Goal: Task Accomplishment & Management: Manage account settings

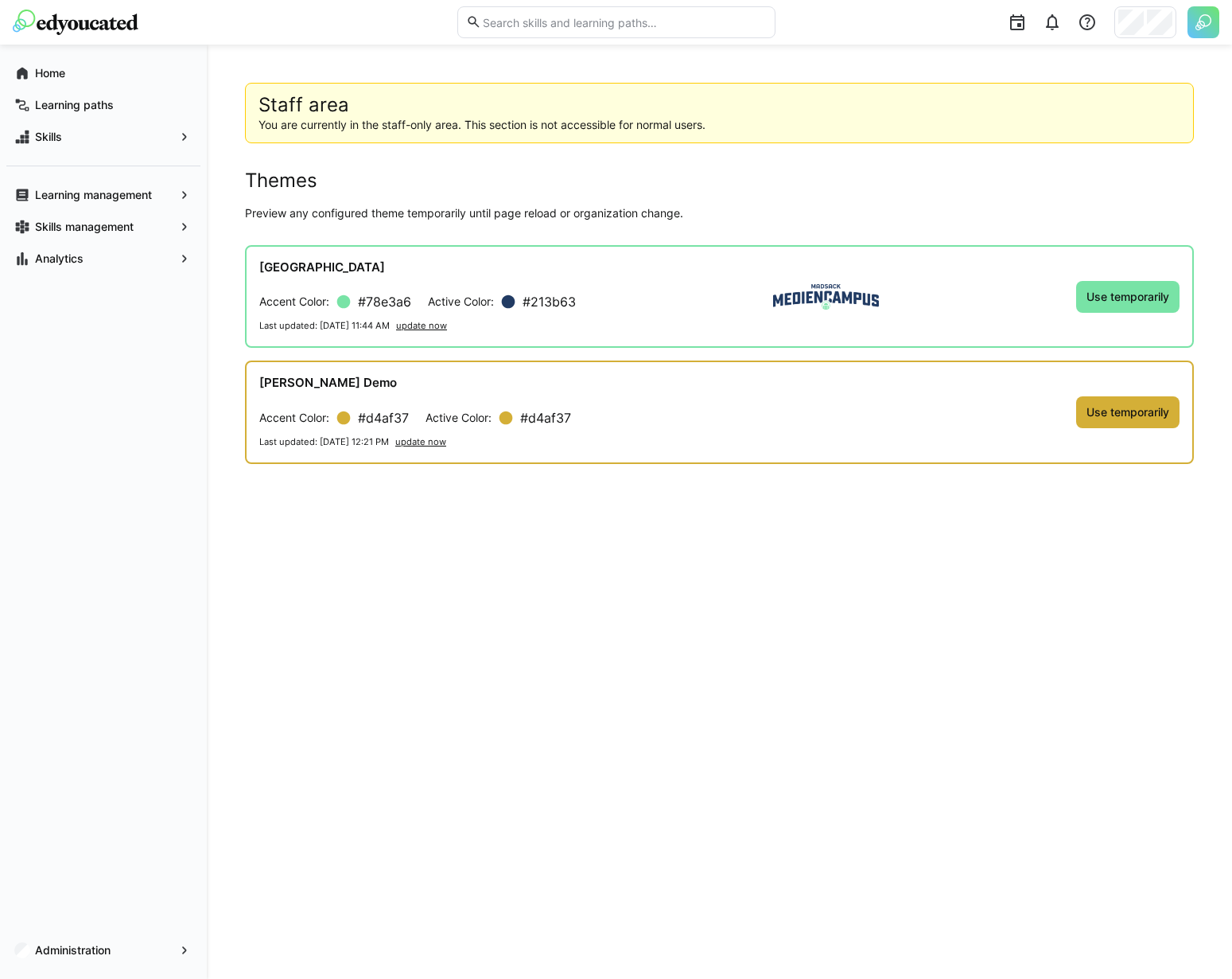
click at [1204, 27] on img at bounding box center [1203, 21] width 32 height 32
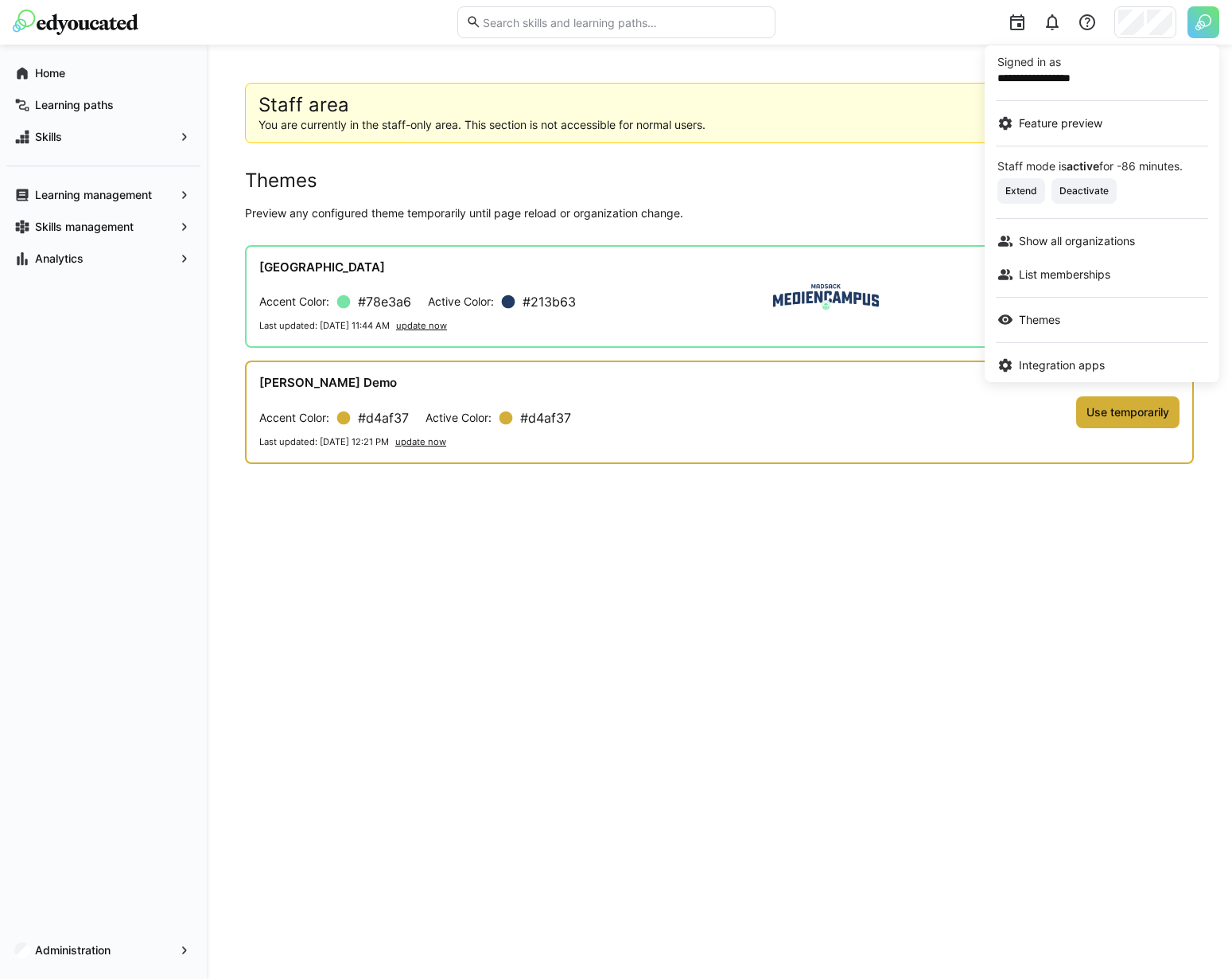
click at [1204, 27] on div at bounding box center [616, 490] width 1232 height 979
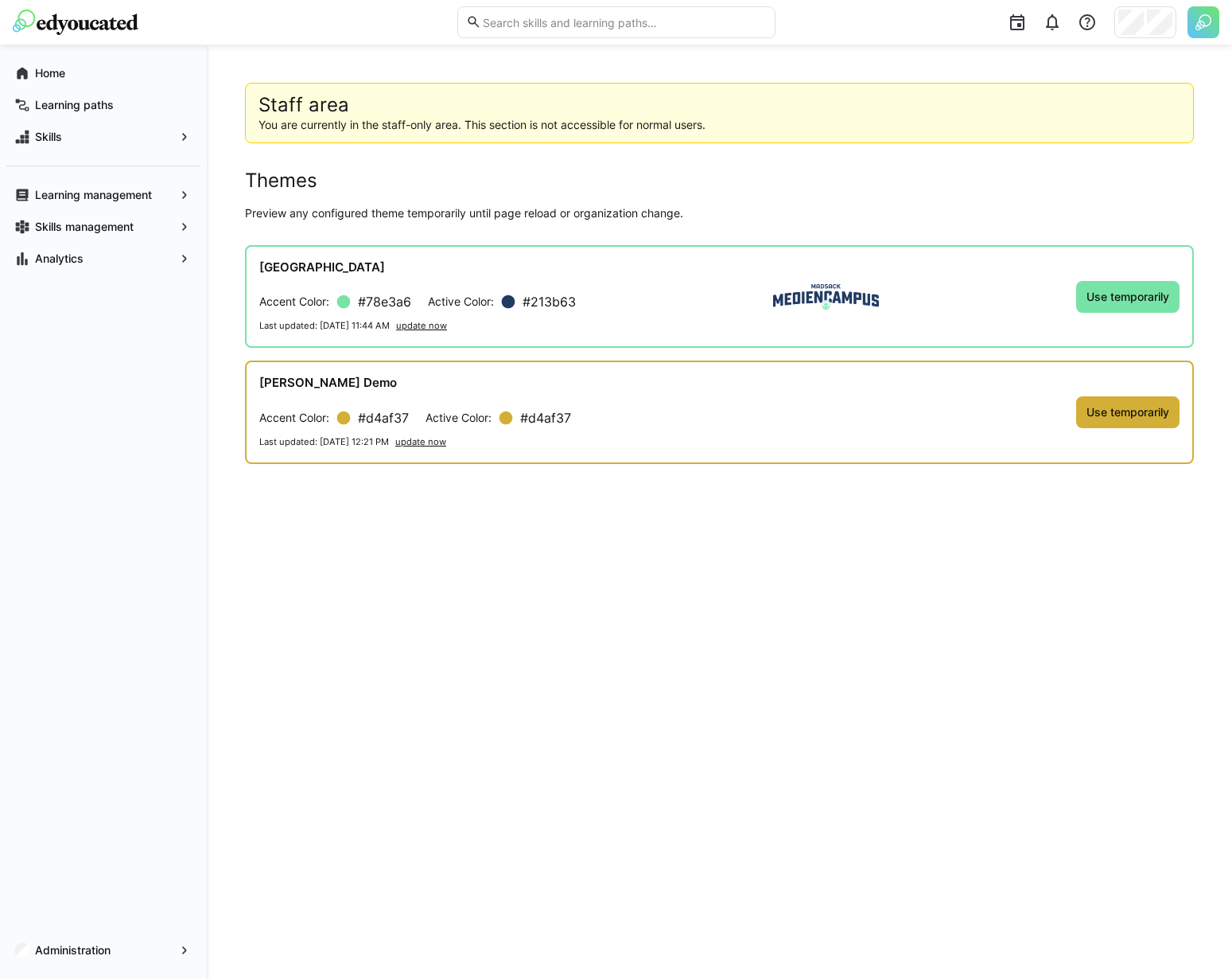
click at [1204, 27] on img at bounding box center [1203, 21] width 32 height 32
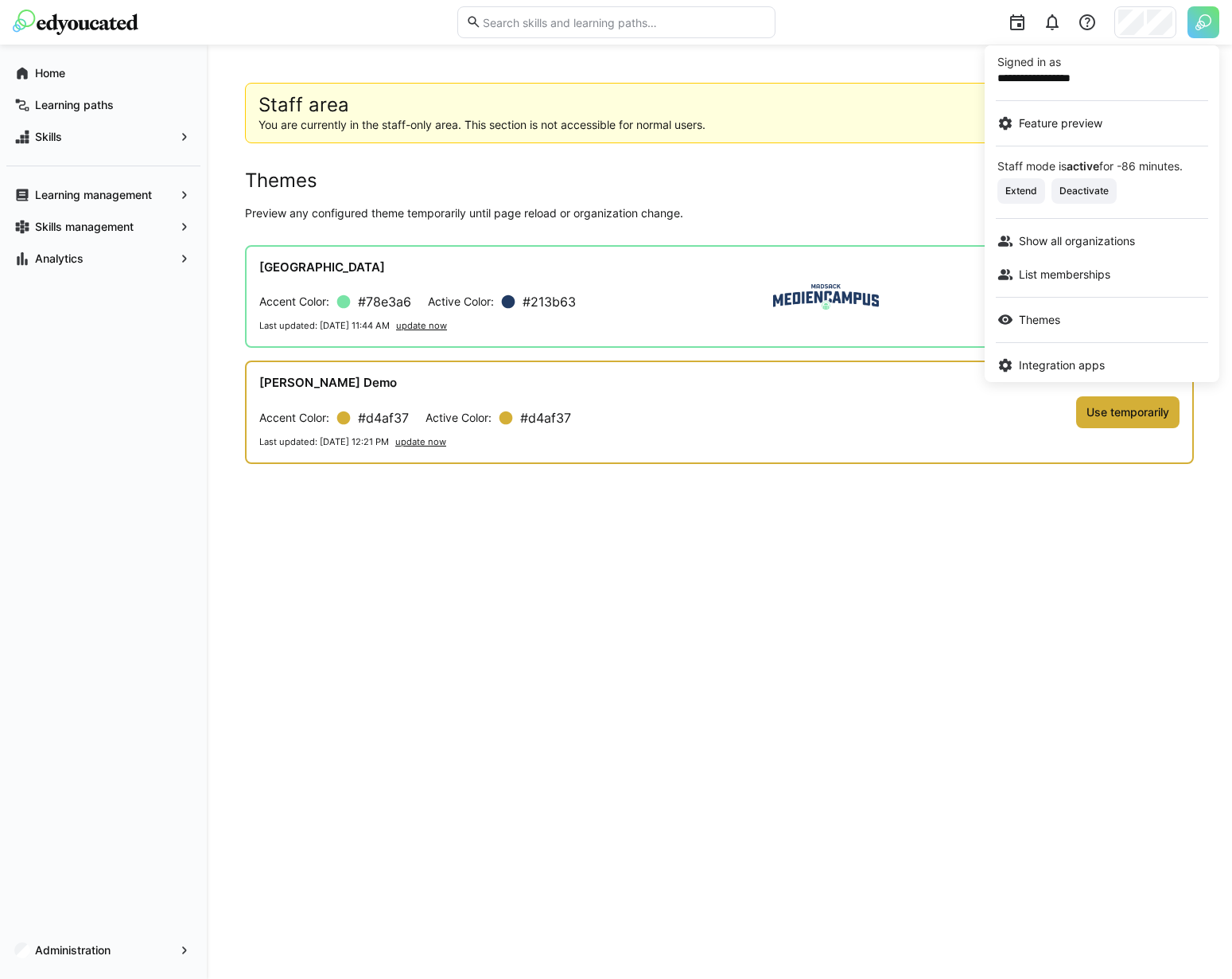
click at [1162, 26] on div at bounding box center [616, 490] width 1232 height 979
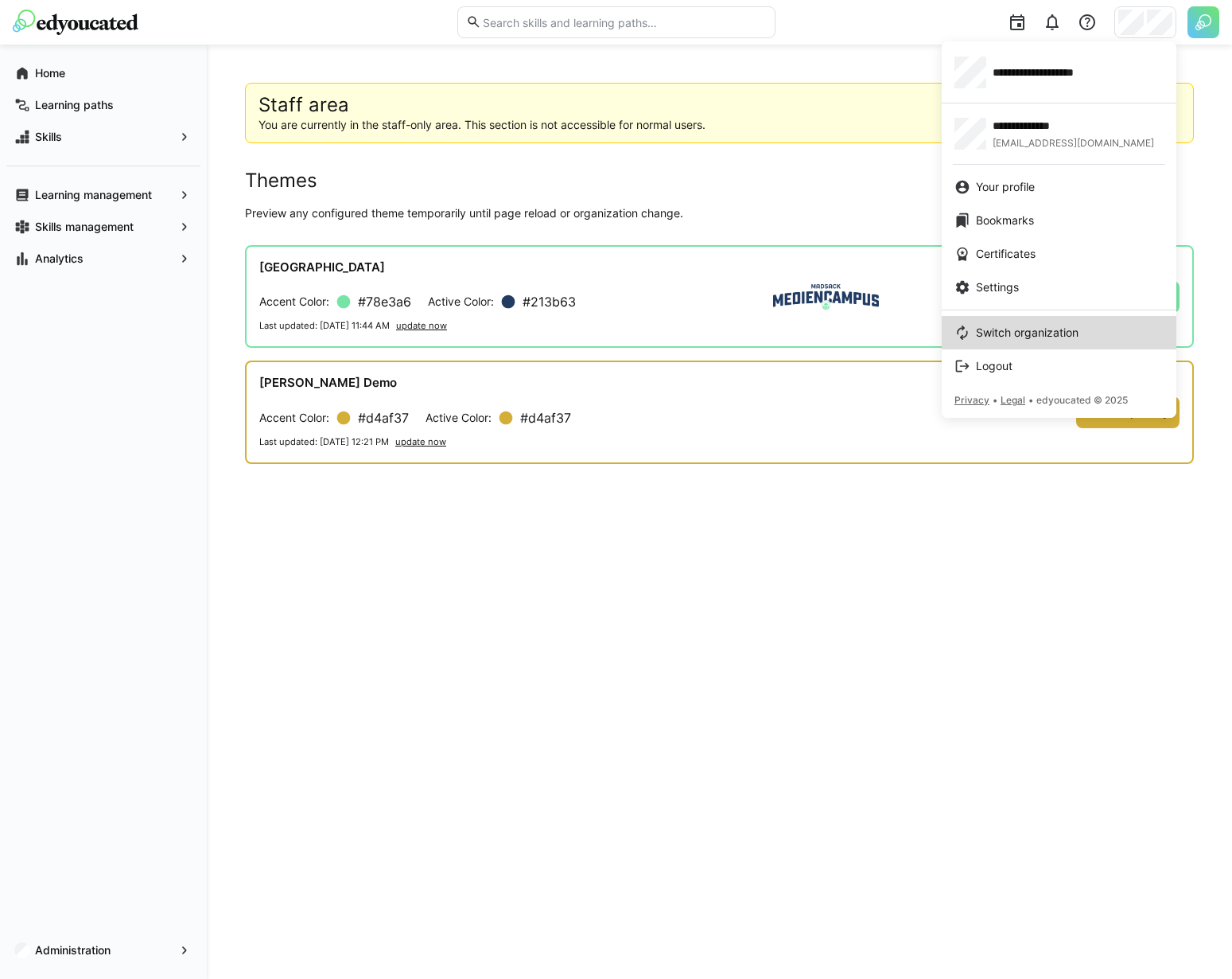
click at [1039, 336] on span "Switch organization" at bounding box center [1028, 332] width 103 height 16
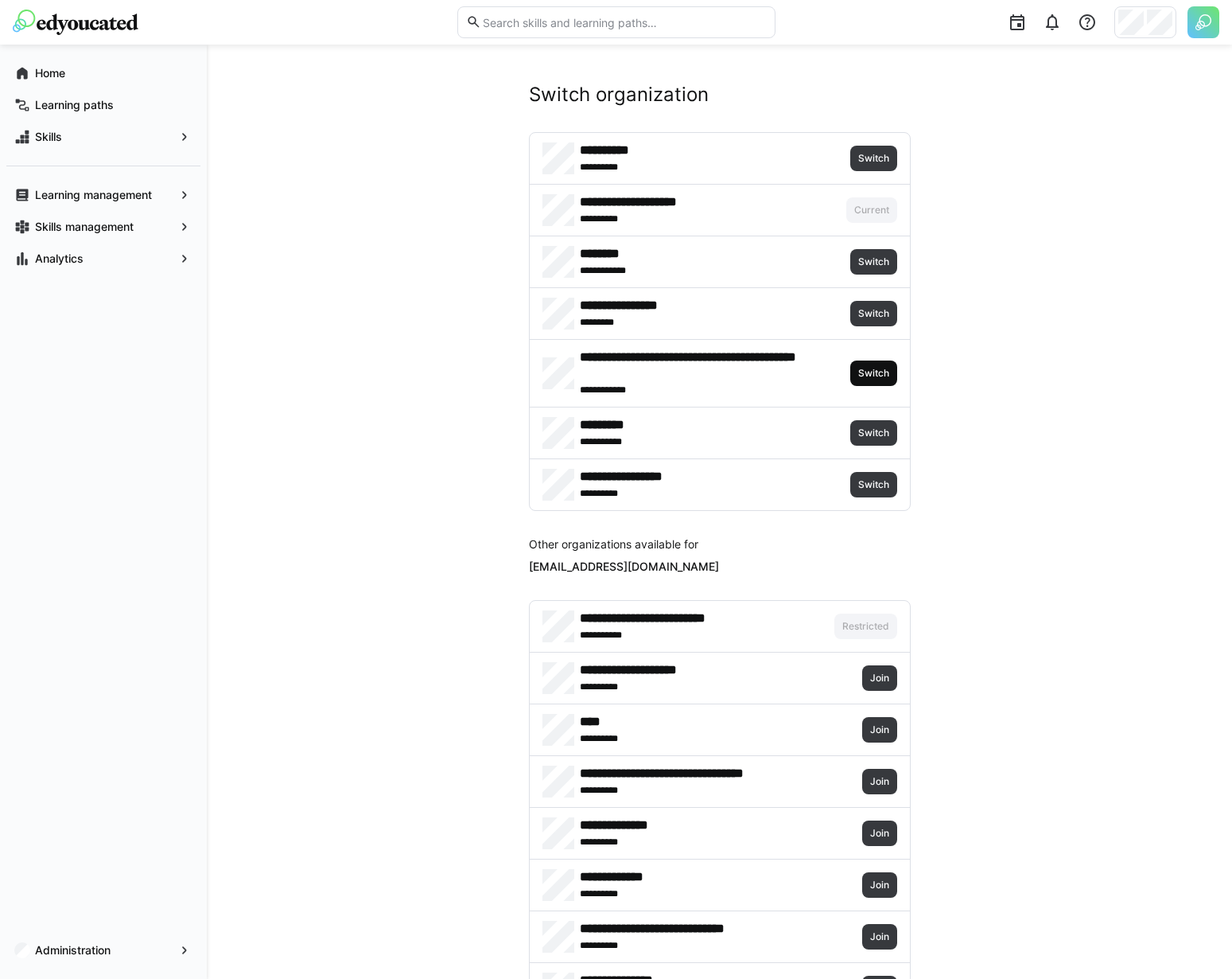
click at [886, 370] on span "Switch" at bounding box center [874, 373] width 34 height 13
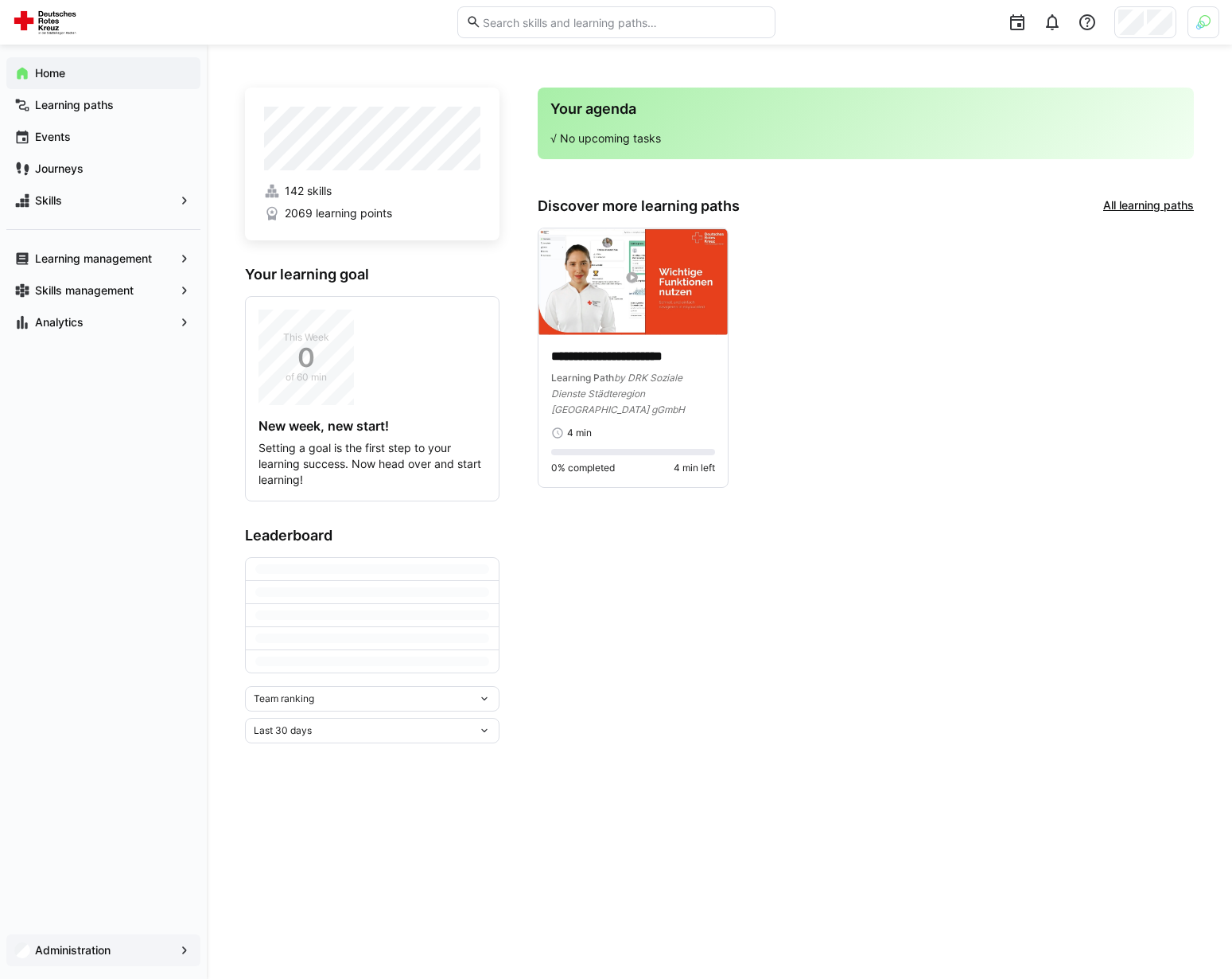
click at [0, 0] on app-navigation-label "Administration" at bounding box center [0, 0] width 0 height 0
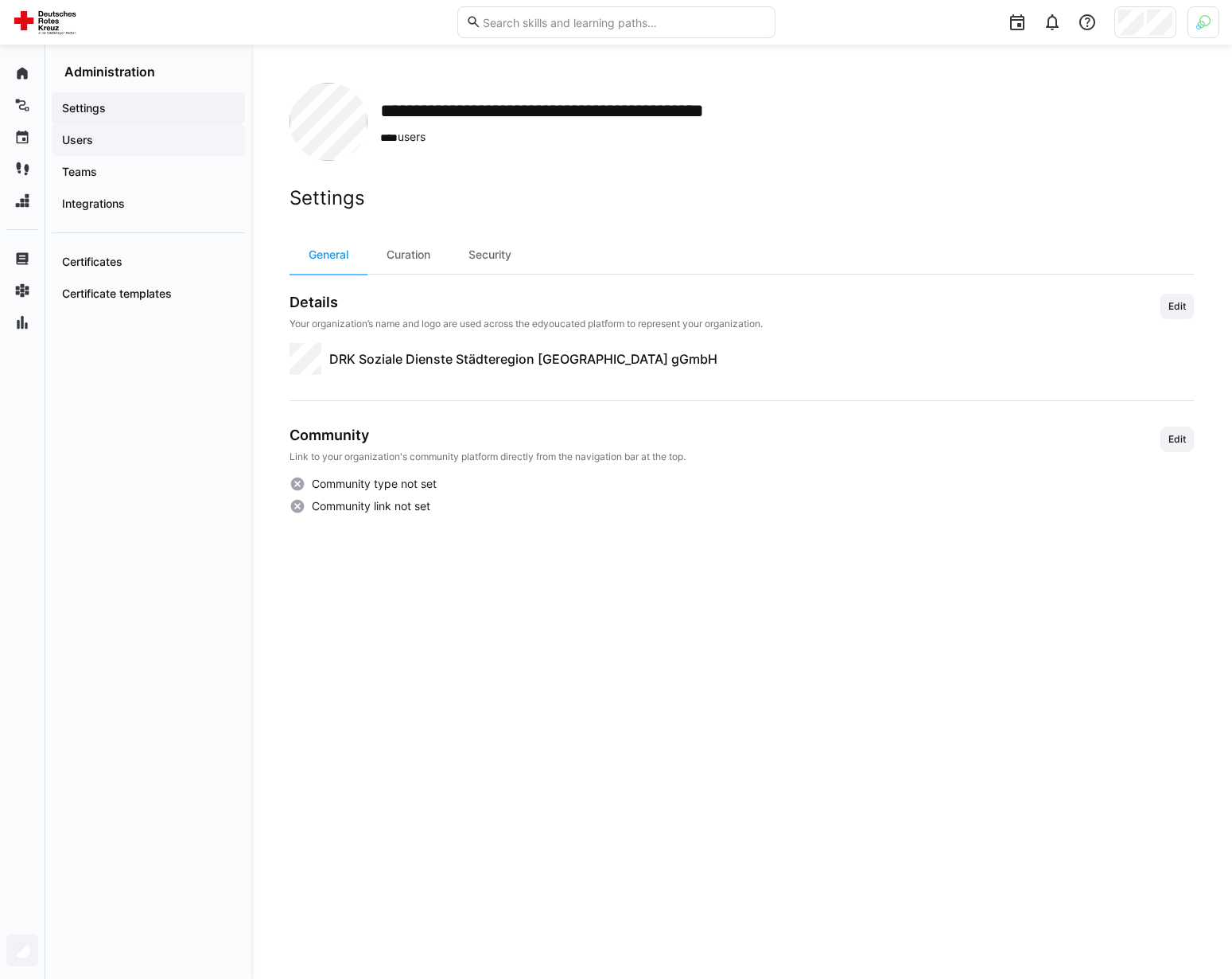
click at [136, 142] on span "Users" at bounding box center [148, 140] width 178 height 16
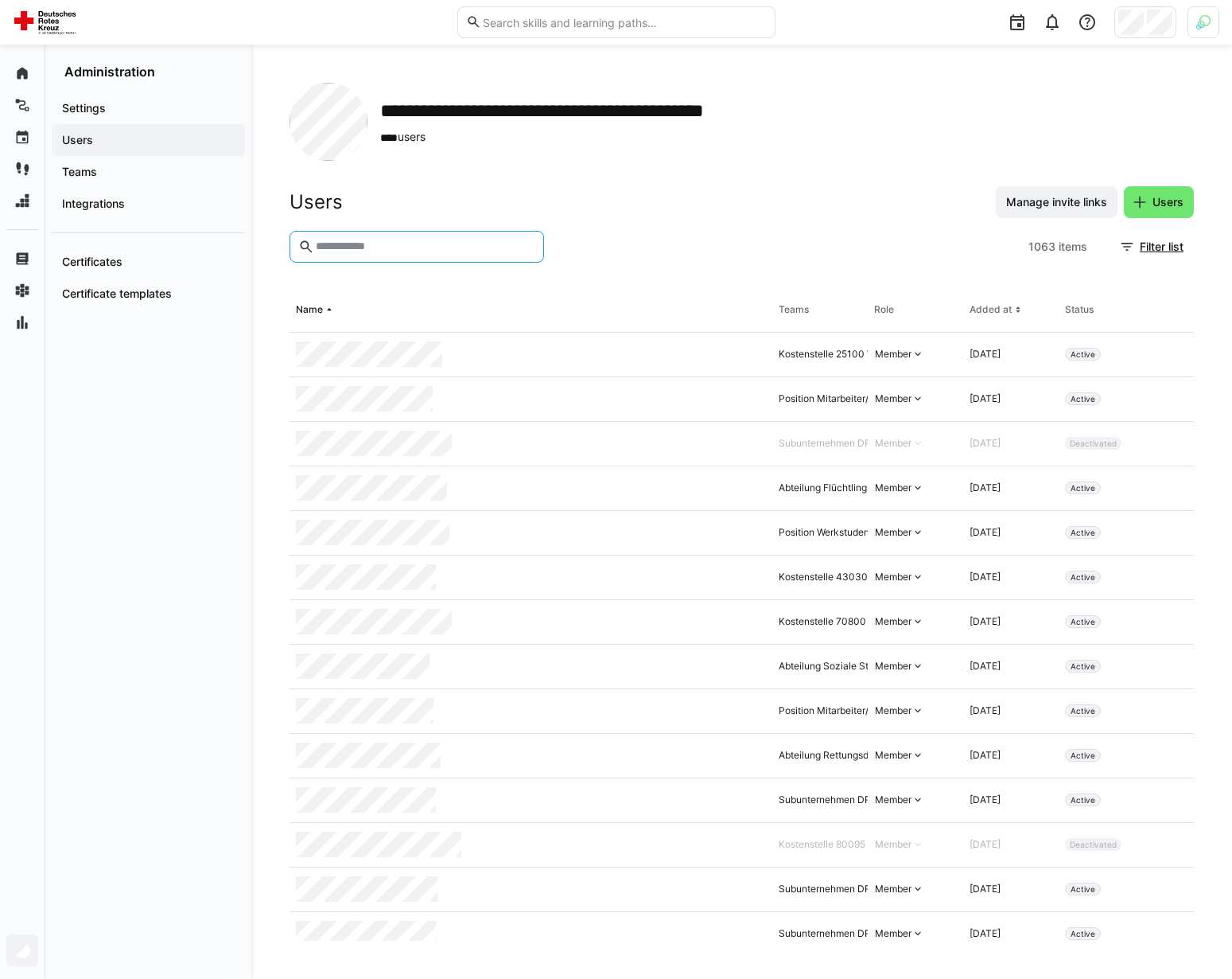
click at [416, 243] on input "text" at bounding box center [425, 246] width 222 height 15
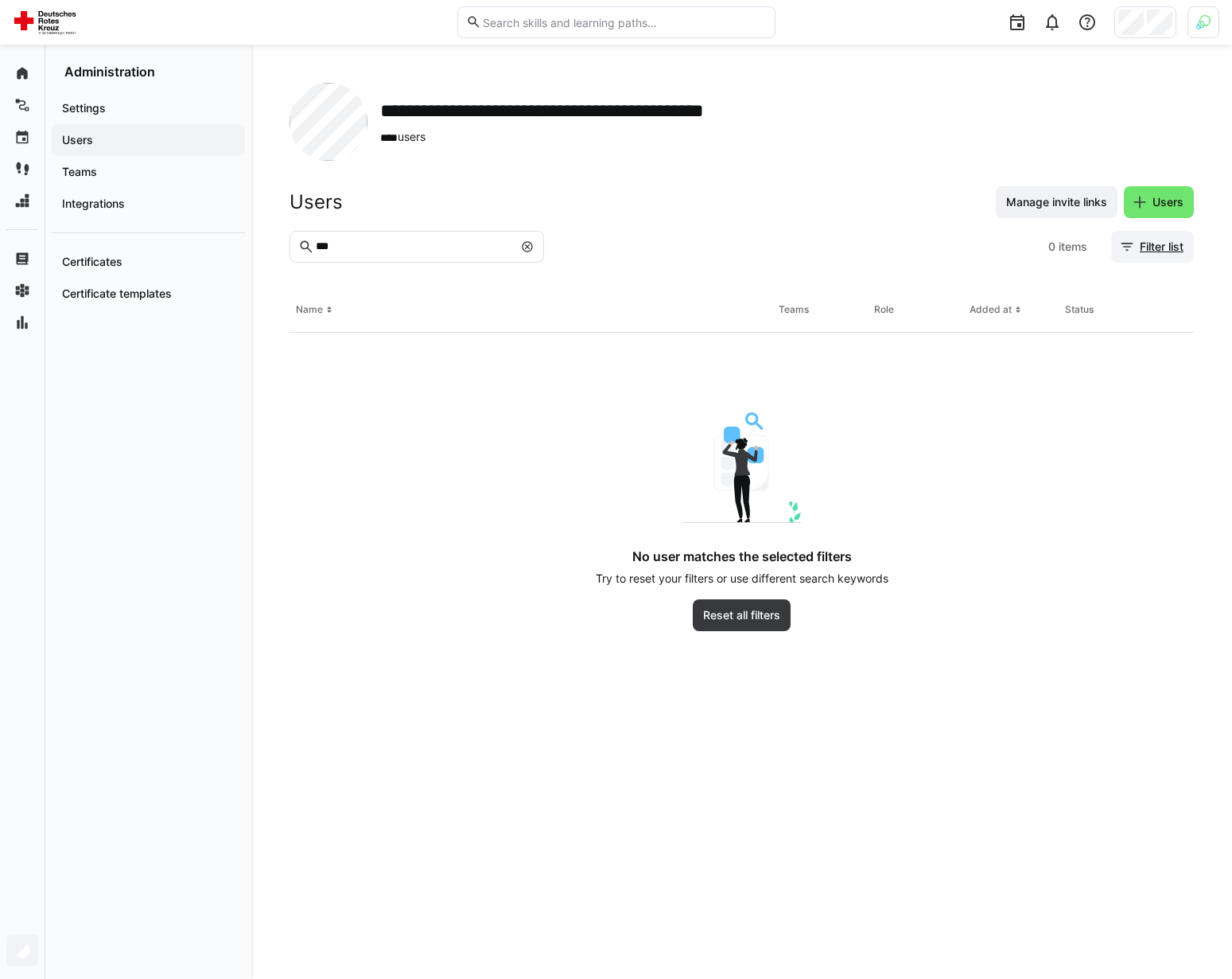
click at [1169, 252] on span "Filter list" at bounding box center [1162, 246] width 49 height 16
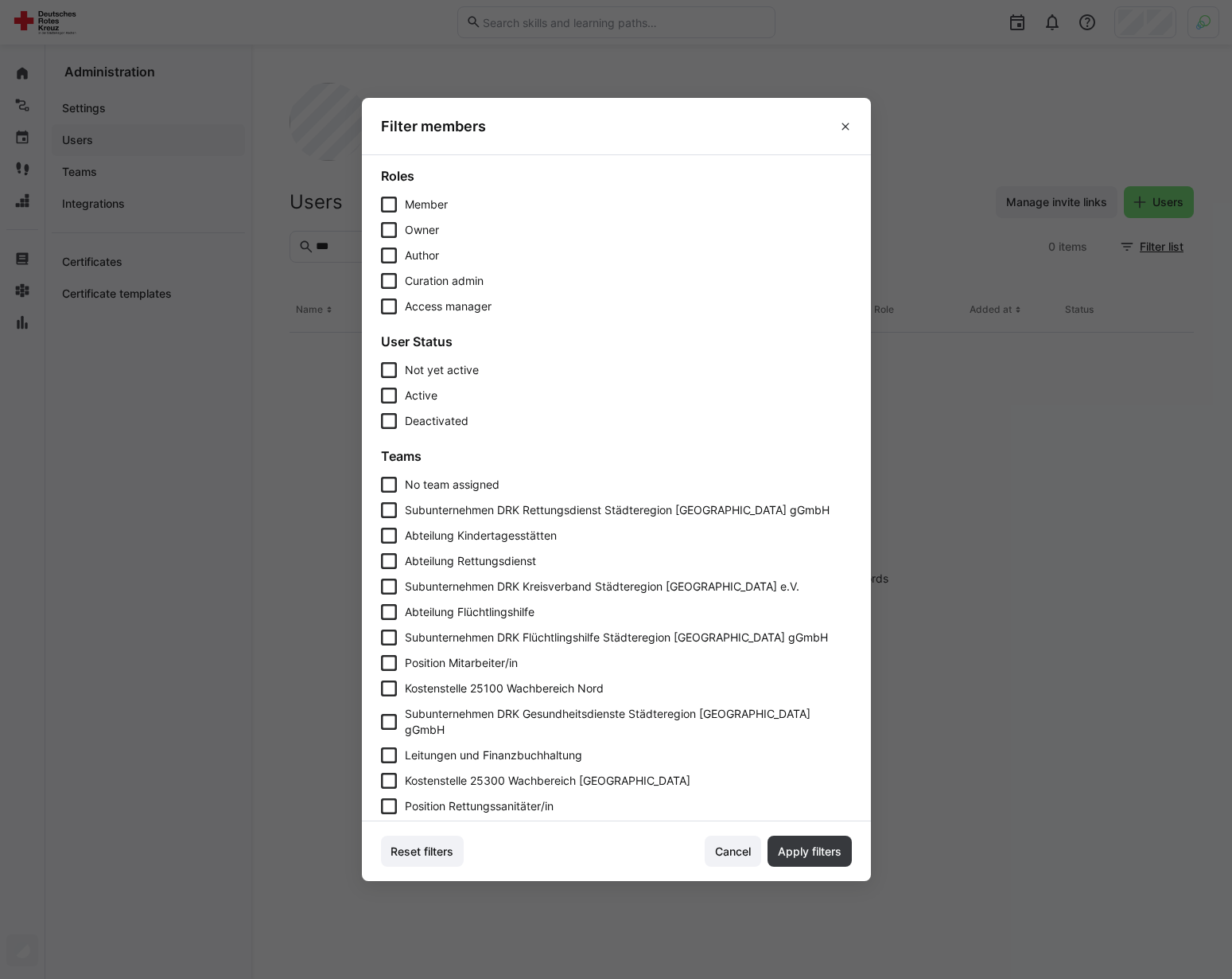
click at [438, 416] on span "Deactivated" at bounding box center [437, 421] width 64 height 14
click at [823, 847] on span "Apply filters" at bounding box center [810, 851] width 69 height 16
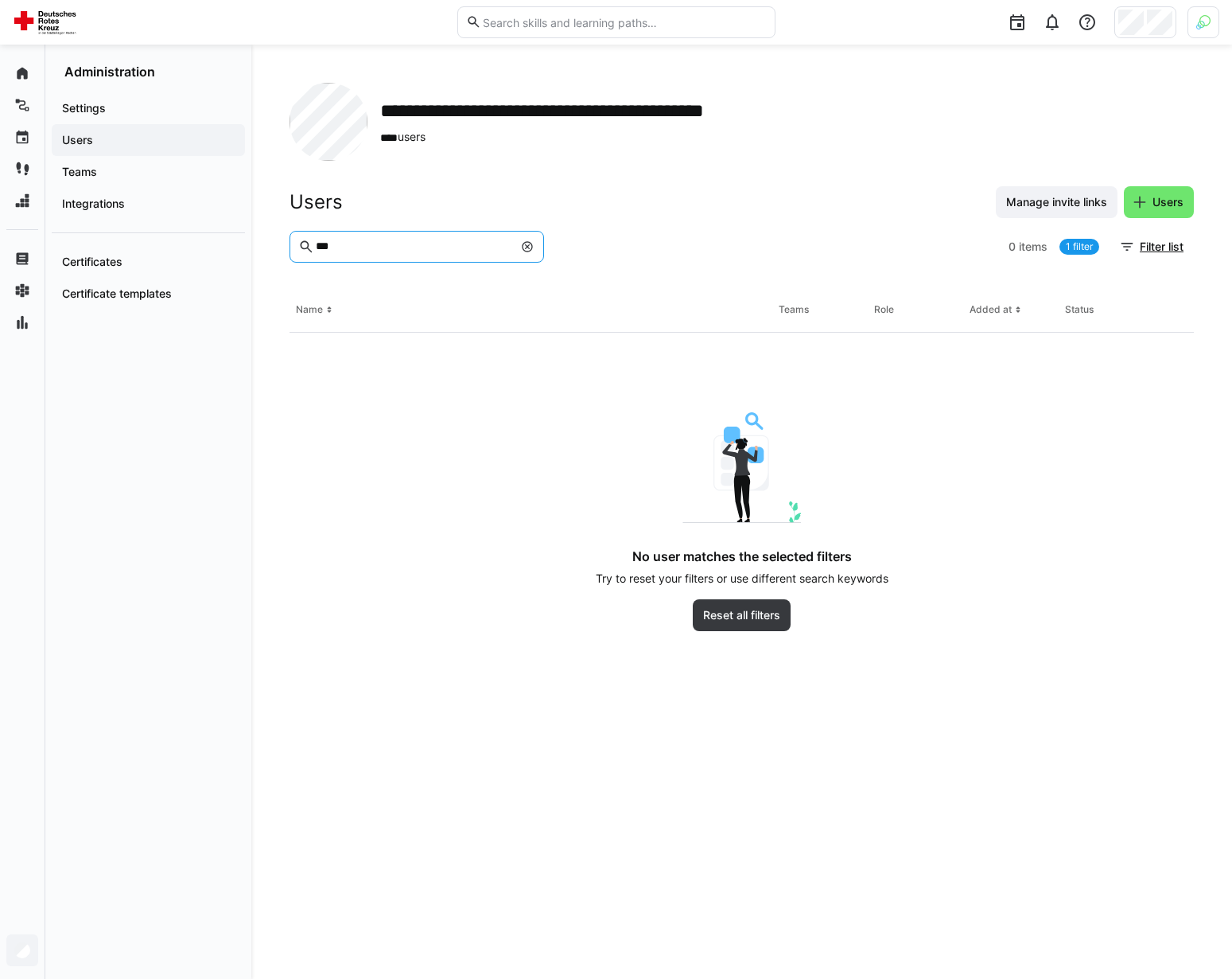
drag, startPoint x: 405, startPoint y: 249, endPoint x: 288, endPoint y: 236, distance: 117.7
click at [314, 240] on input "***" at bounding box center [414, 246] width 199 height 15
paste input "**"
type input "*****"
click at [525, 241] on eds-icon at bounding box center [527, 246] width 13 height 13
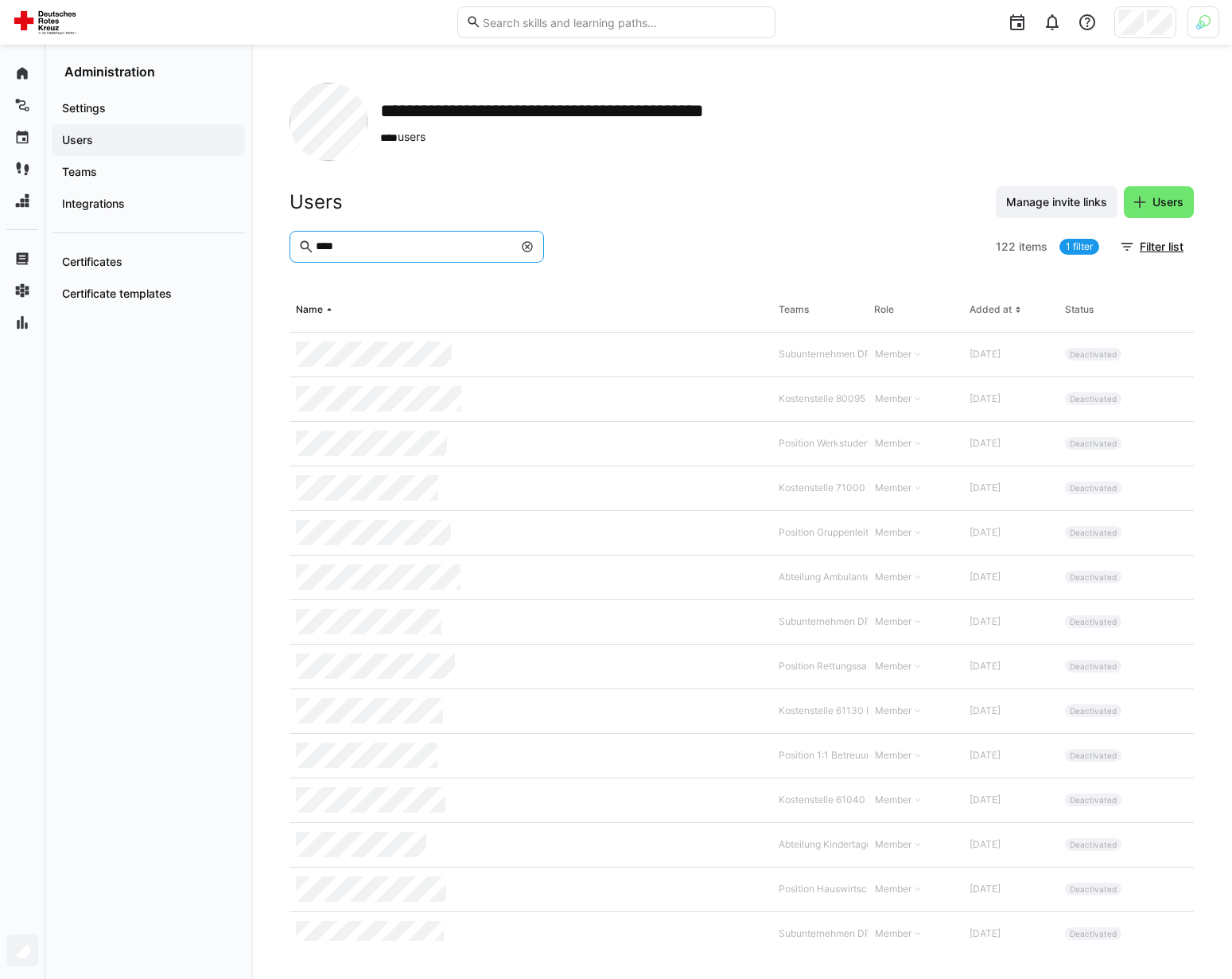
type input "*****"
click at [1169, 356] on eds-icon at bounding box center [1173, 354] width 13 height 13
click at [844, 253] on div at bounding box center [769, 246] width 439 height 32
click at [1175, 350] on eds-icon at bounding box center [1173, 347] width 13 height 13
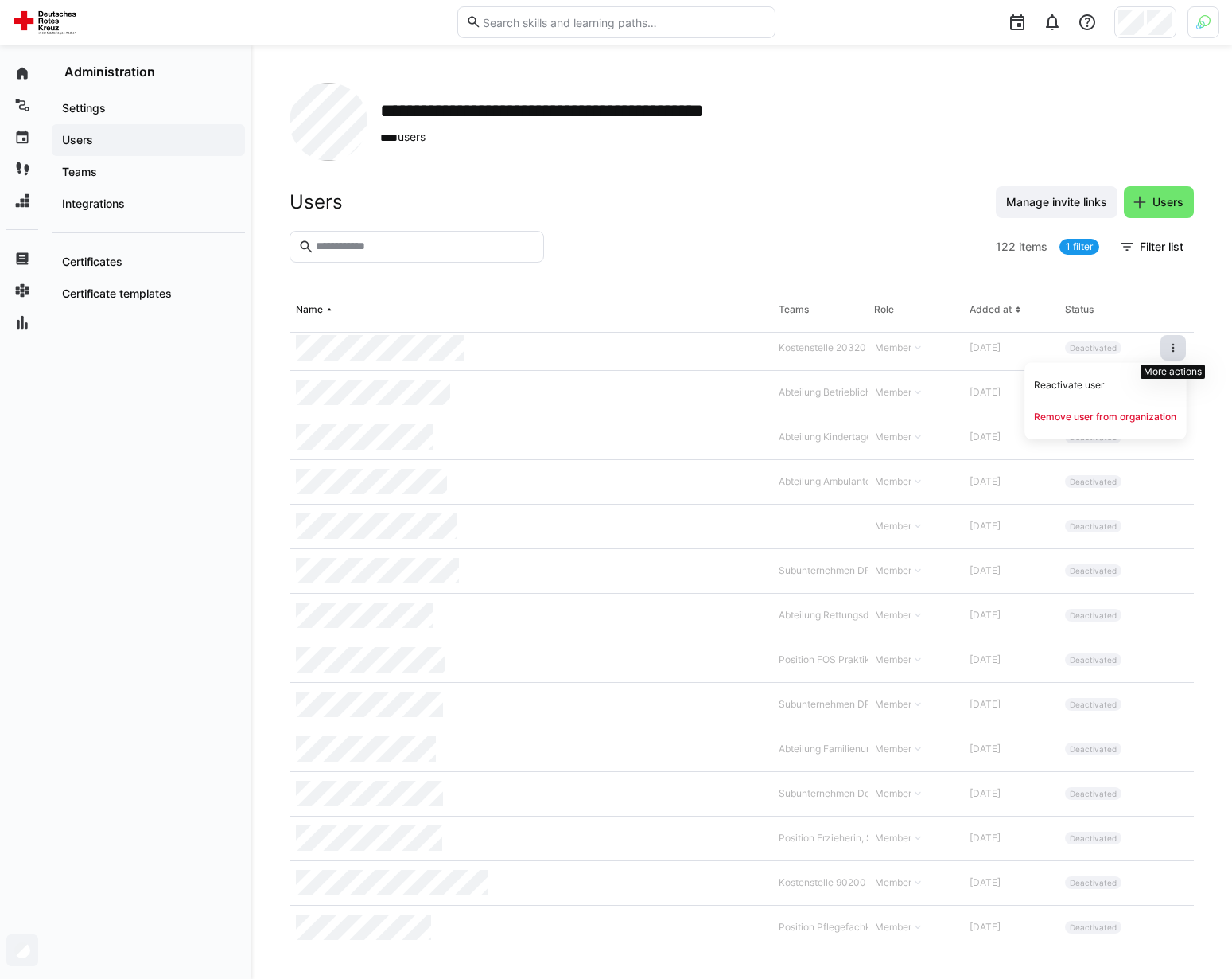
click at [1175, 350] on eds-icon at bounding box center [1173, 347] width 13 height 13
click at [116, 213] on div "Integrations" at bounding box center [148, 204] width 193 height 32
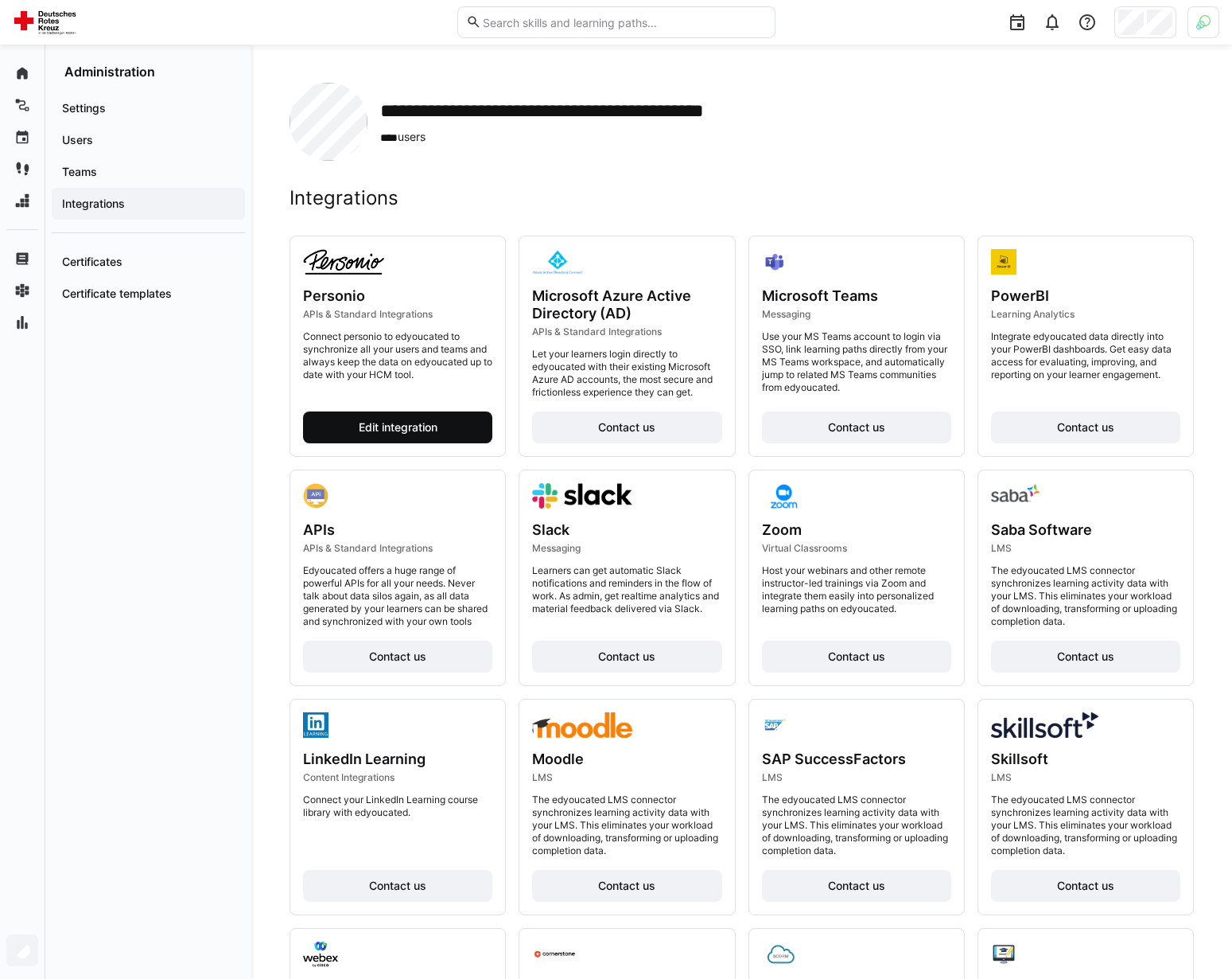
click at [360, 428] on span "Edit integration" at bounding box center [398, 427] width 83 height 16
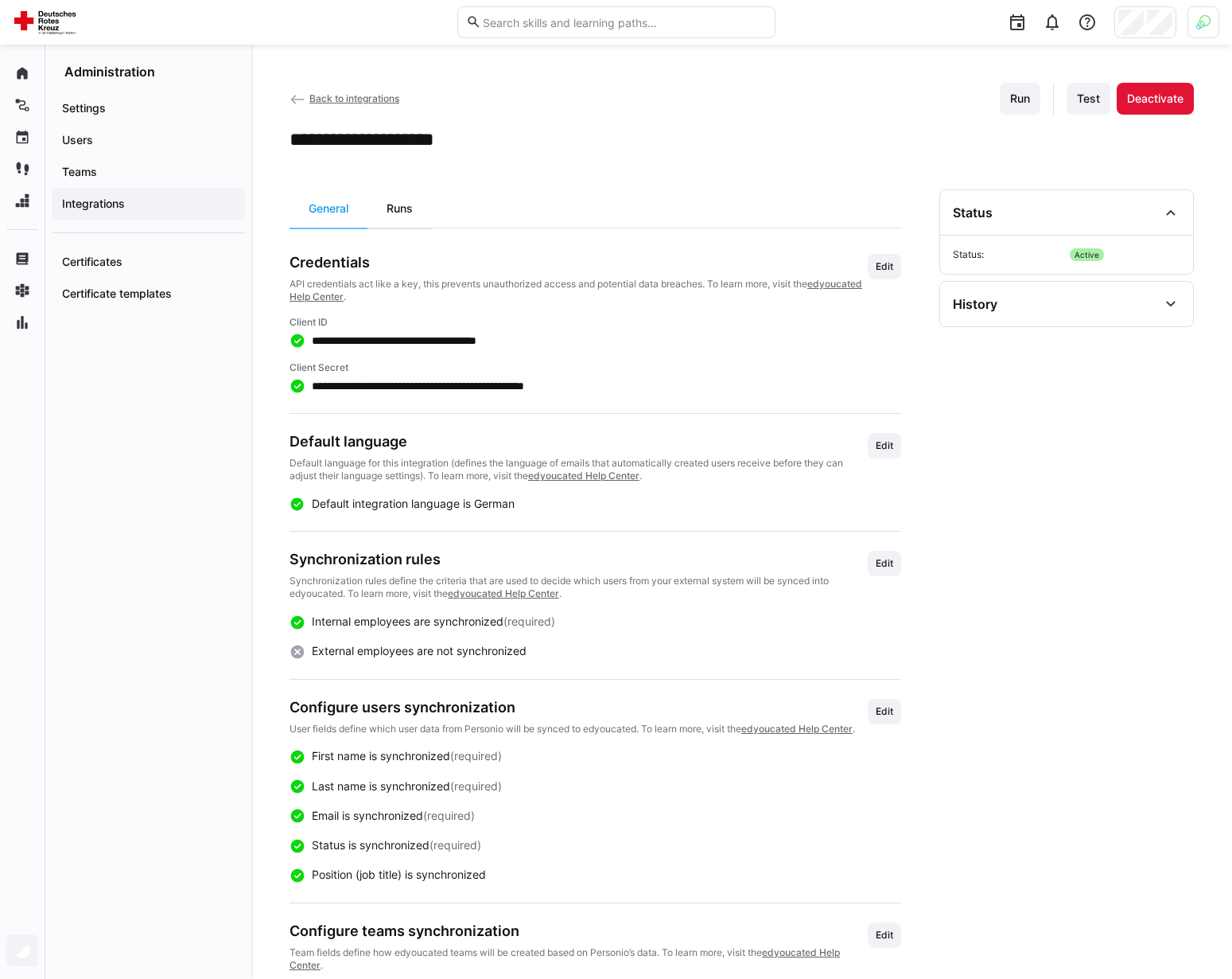
click at [415, 214] on div "Runs" at bounding box center [399, 208] width 64 height 38
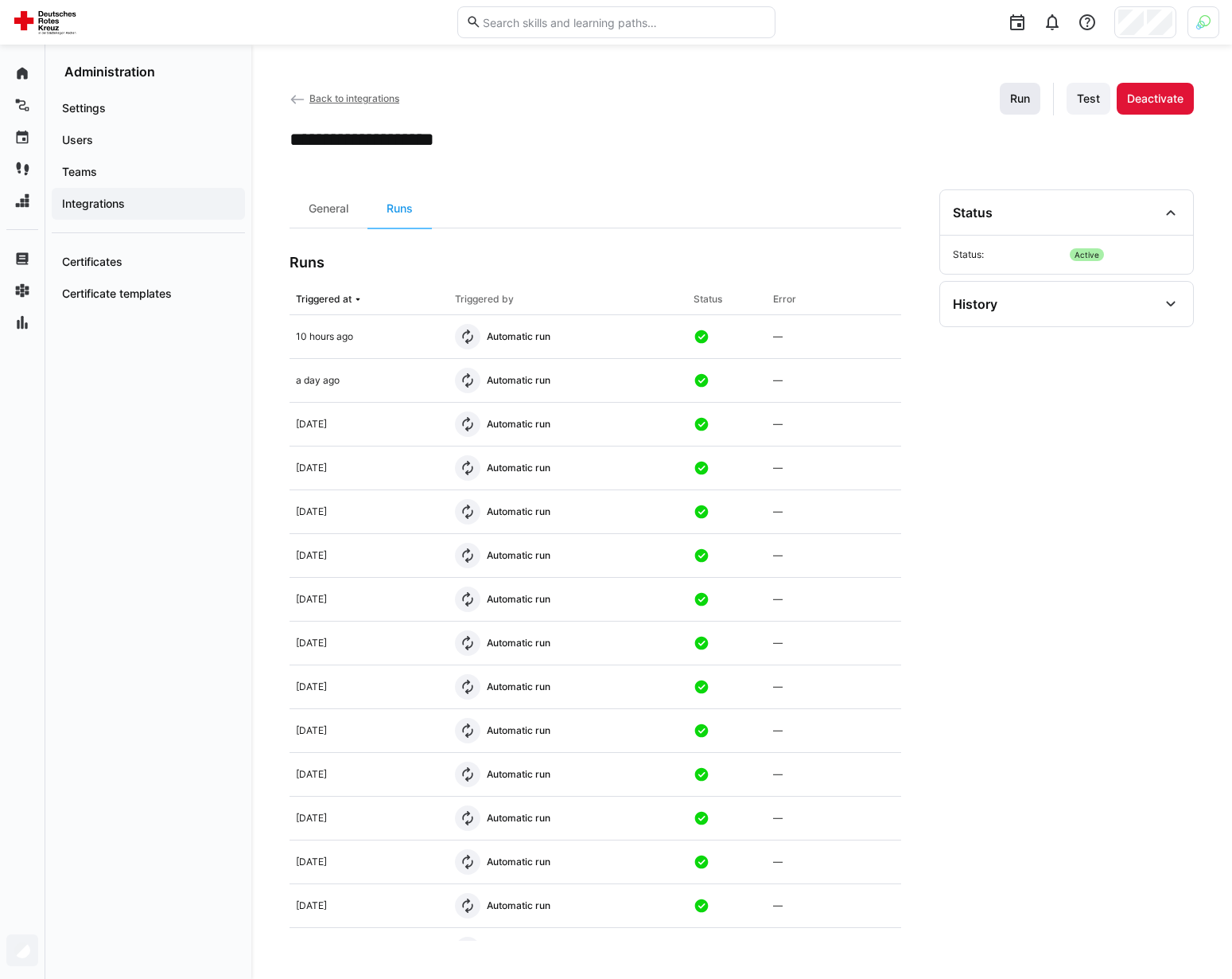
click at [1017, 105] on span "Run" at bounding box center [1020, 99] width 25 height 16
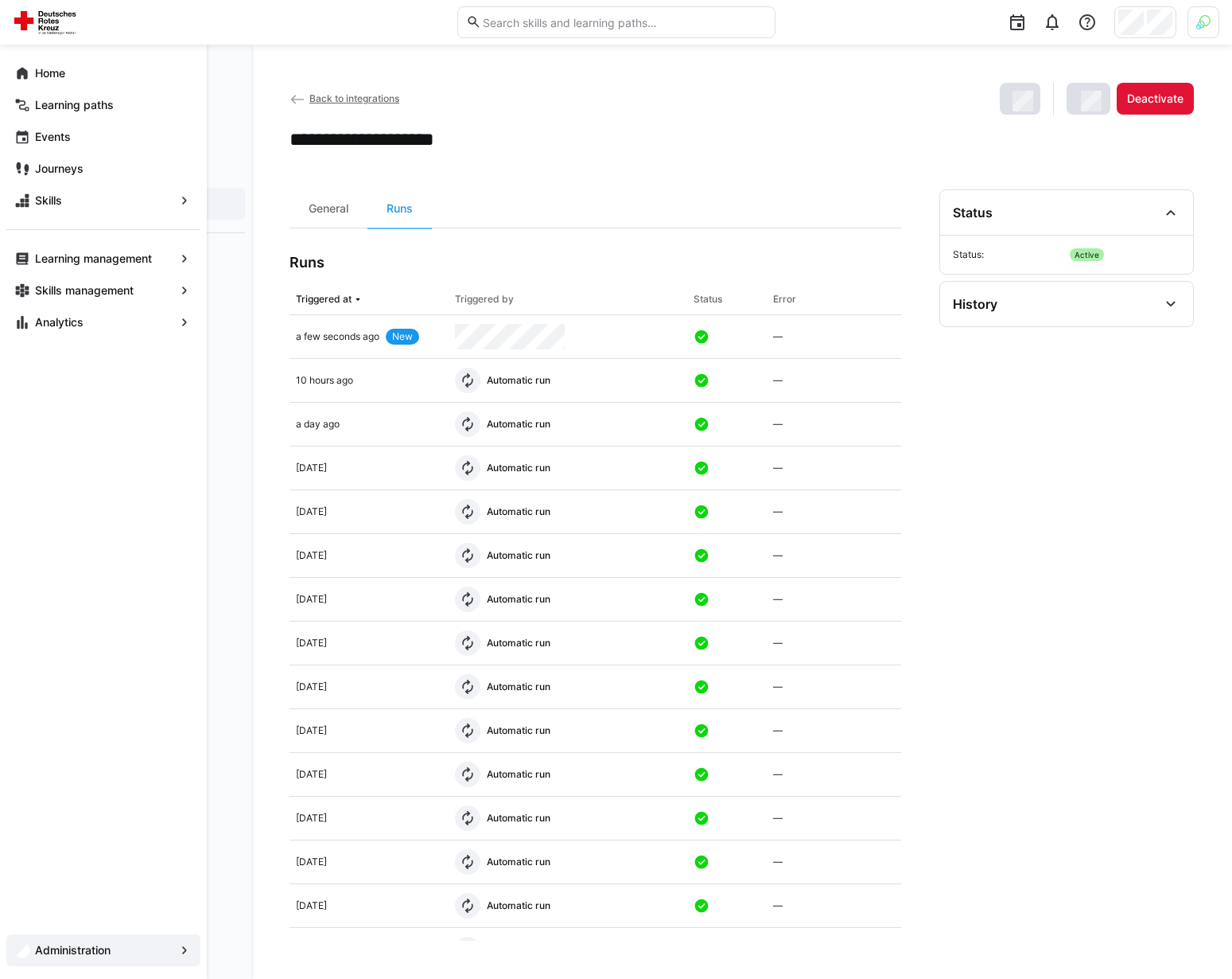
click at [15, 635] on div "Home Learning paths Events Journeys Skills Learning management Skills managemen…" at bounding box center [103, 512] width 207 height 934
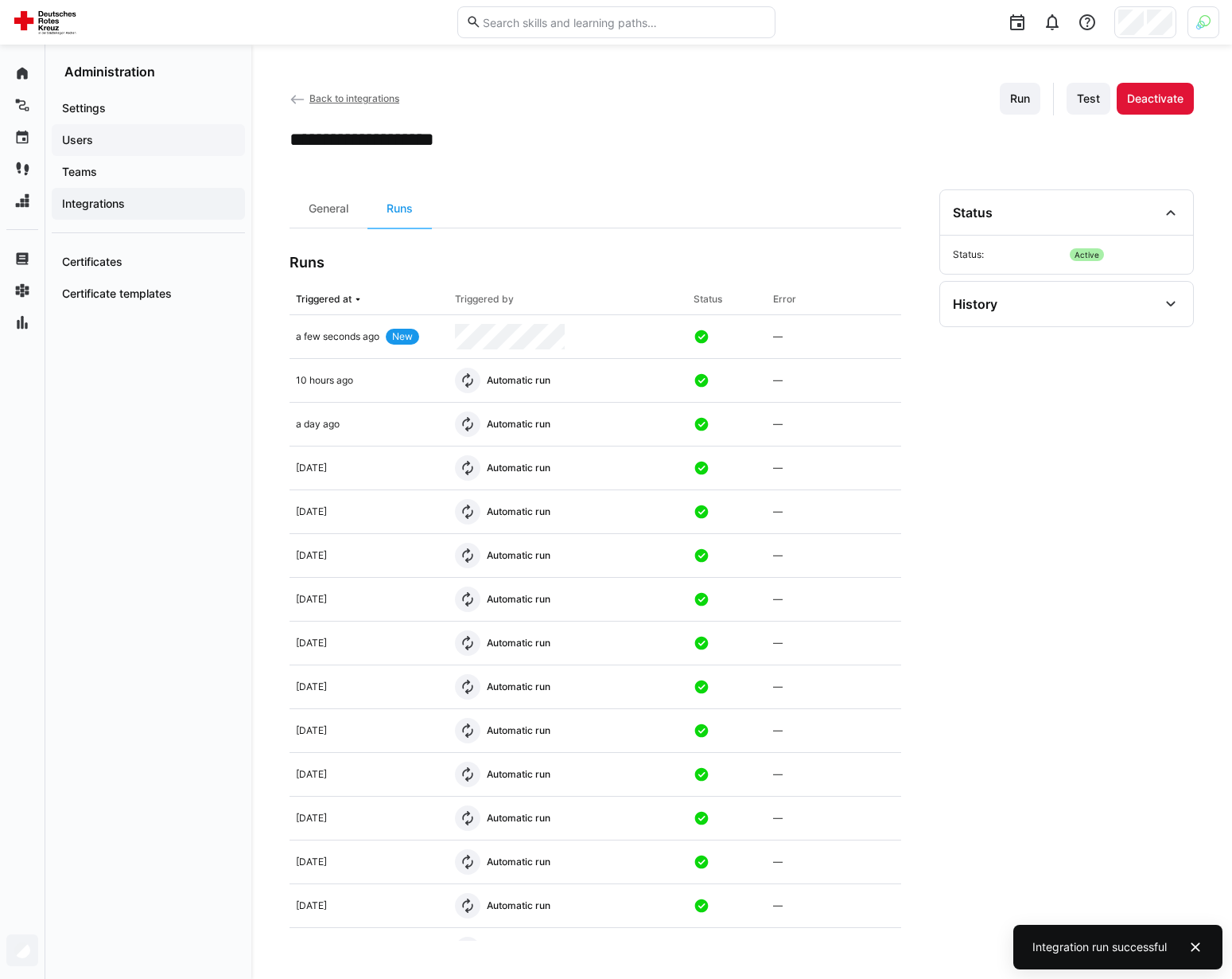
click at [113, 155] on div "Users" at bounding box center [148, 140] width 193 height 32
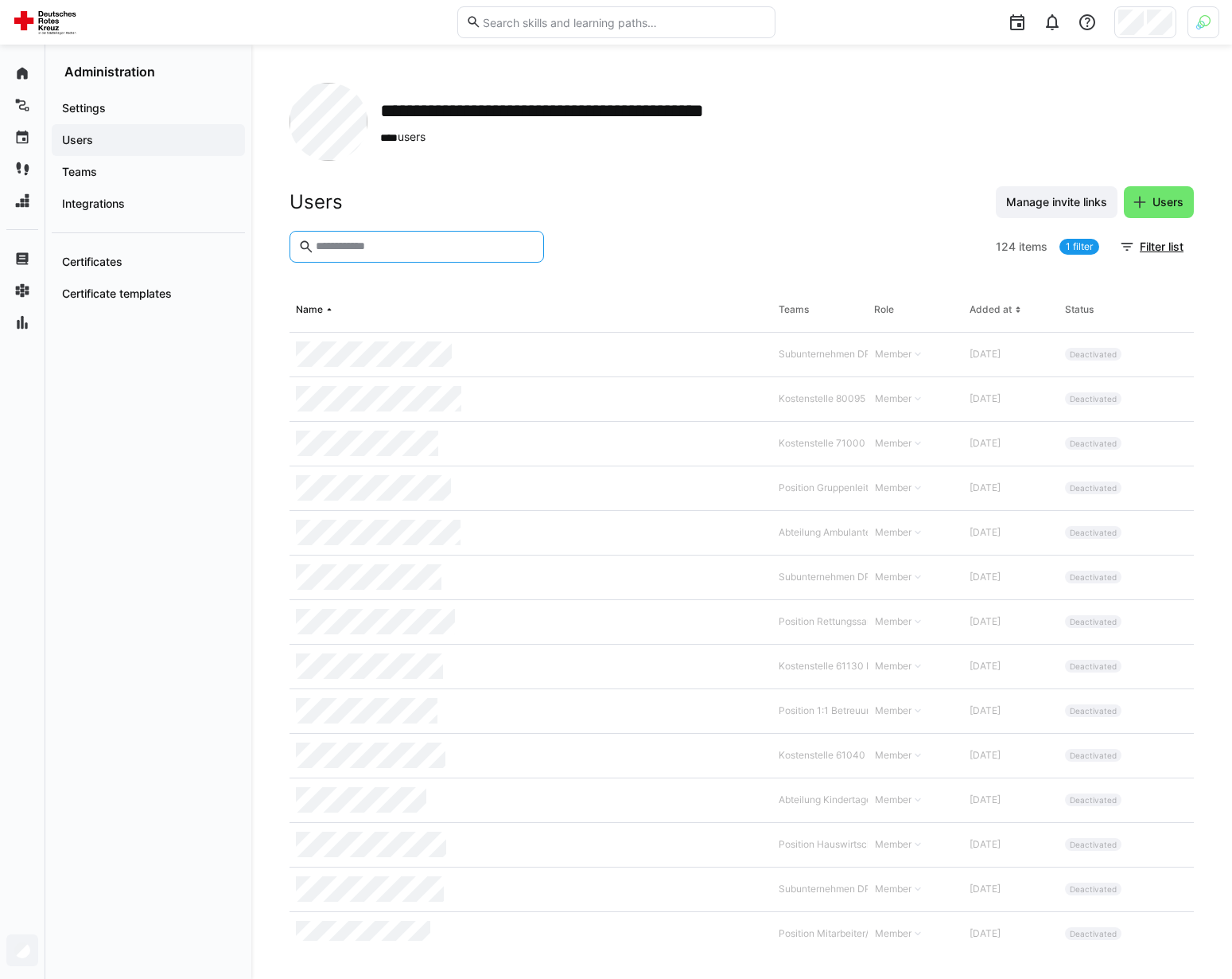
click at [347, 247] on input "text" at bounding box center [425, 246] width 222 height 15
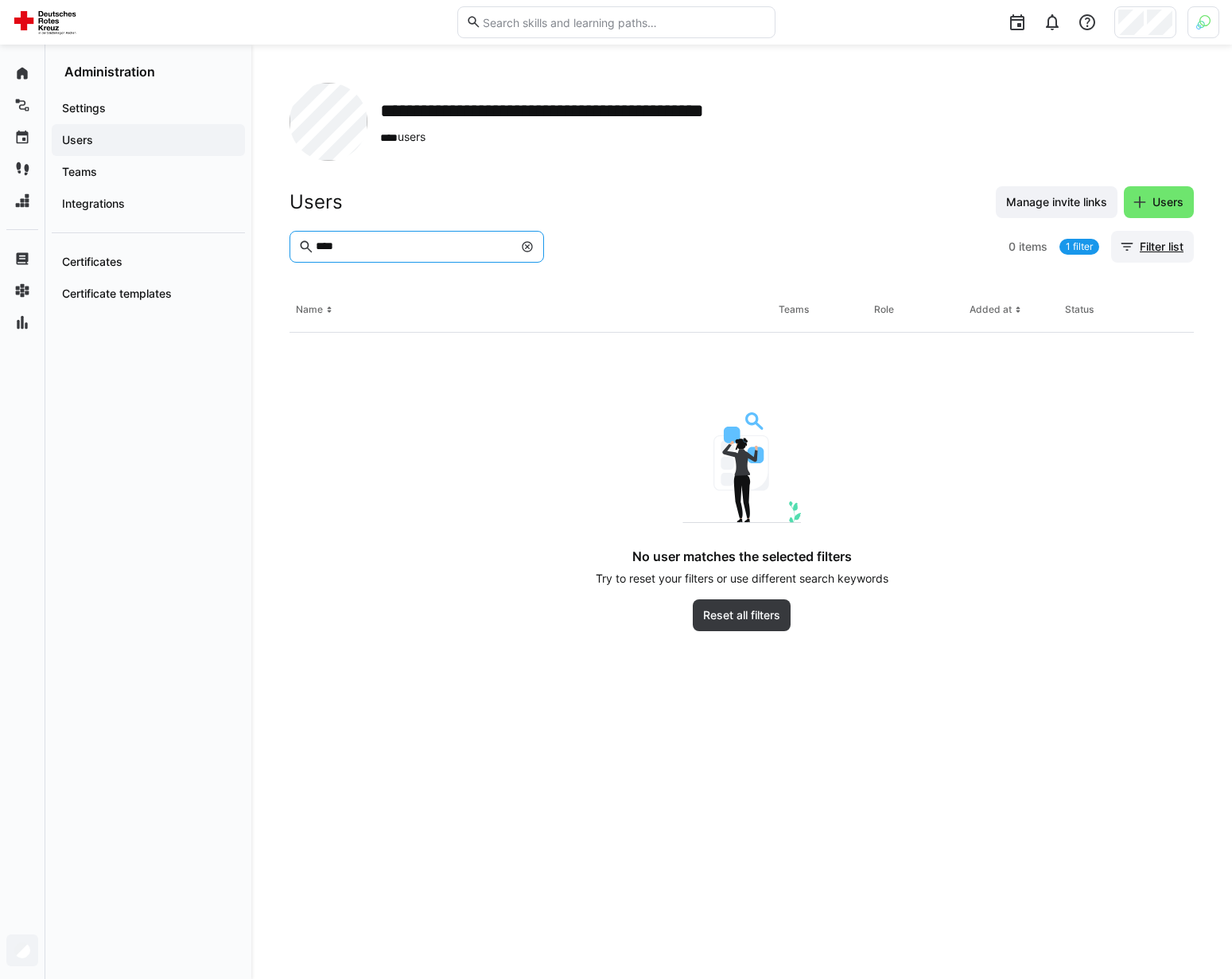
type input "****"
click at [1164, 258] on span "Filter list" at bounding box center [1152, 246] width 82 height 32
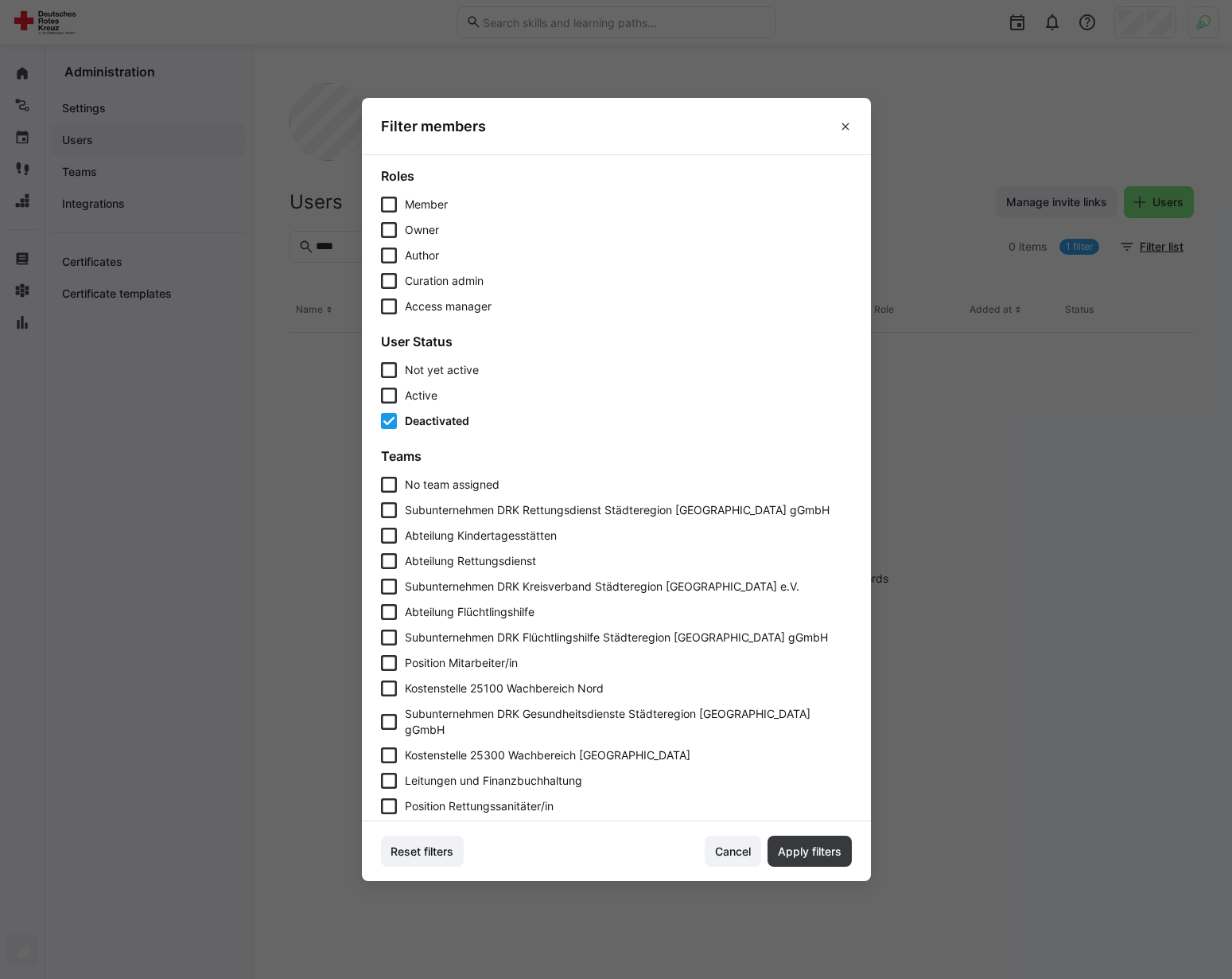
click at [461, 419] on span "Deactivated" at bounding box center [437, 421] width 64 height 14
click at [810, 852] on span "Apply filters" at bounding box center [810, 851] width 69 height 16
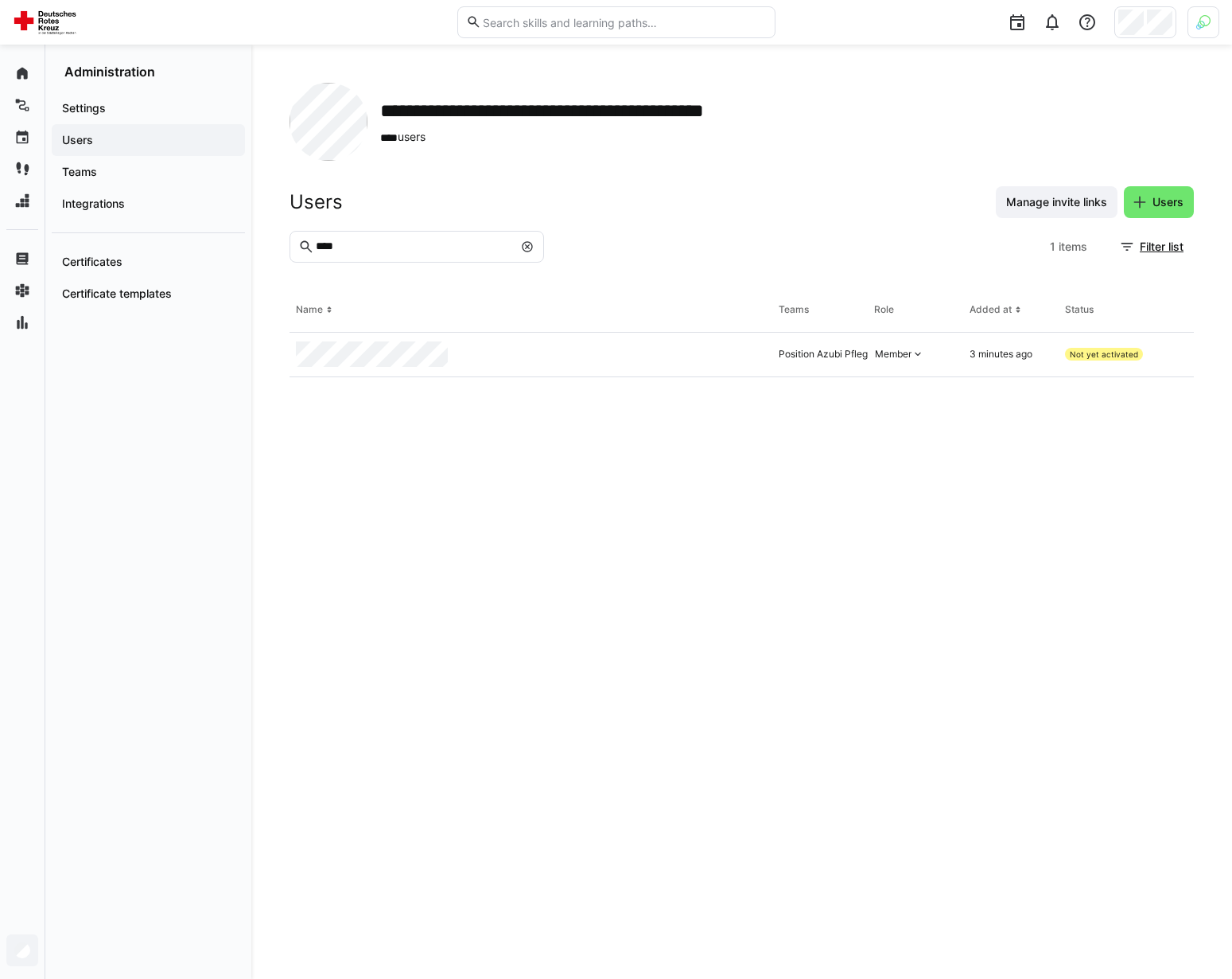
click at [1191, 22] on div at bounding box center [1203, 21] width 32 height 32
click at [1039, 194] on span "Activate" at bounding box center [1024, 187] width 53 height 26
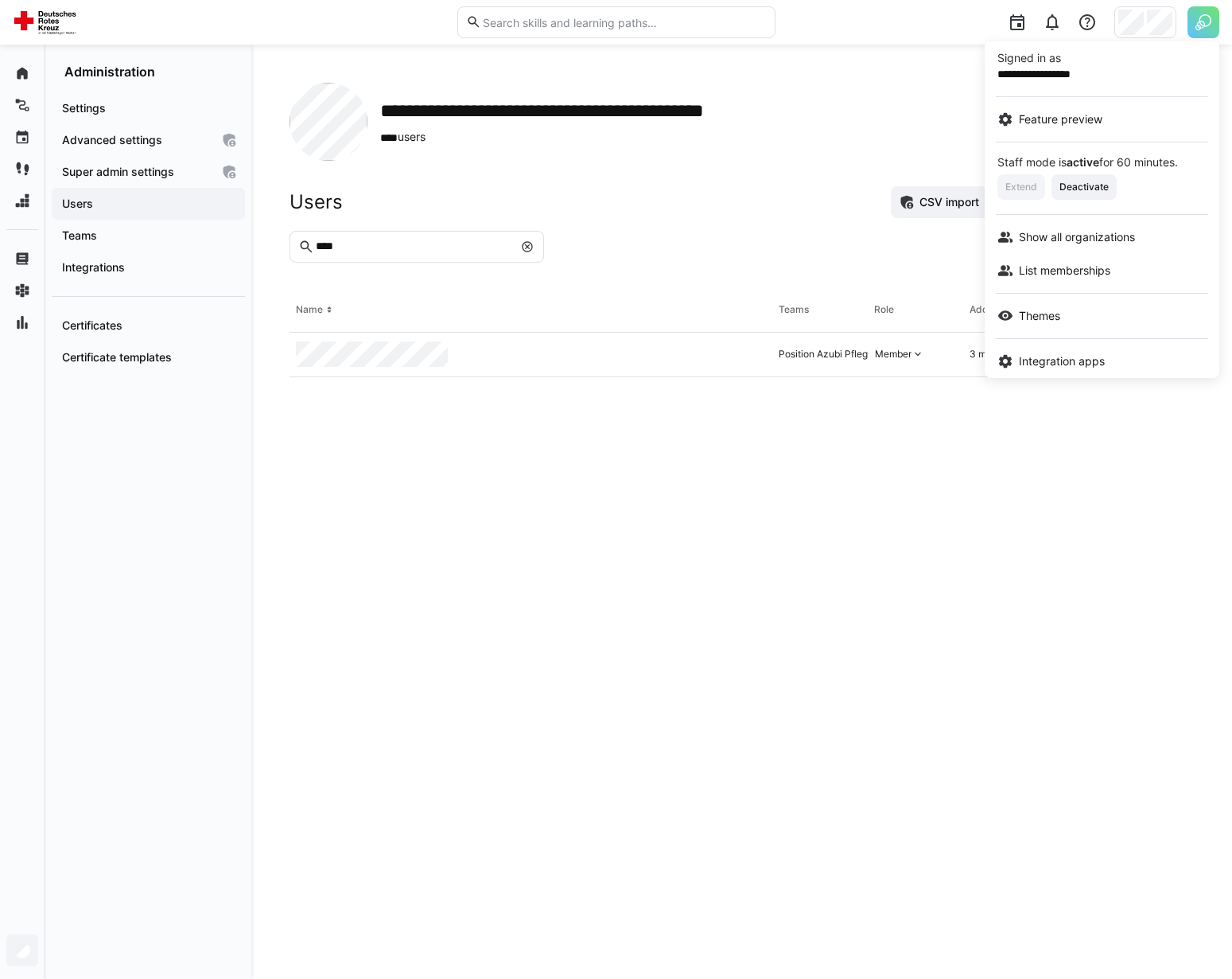
click at [1206, 18] on div at bounding box center [616, 490] width 1232 height 979
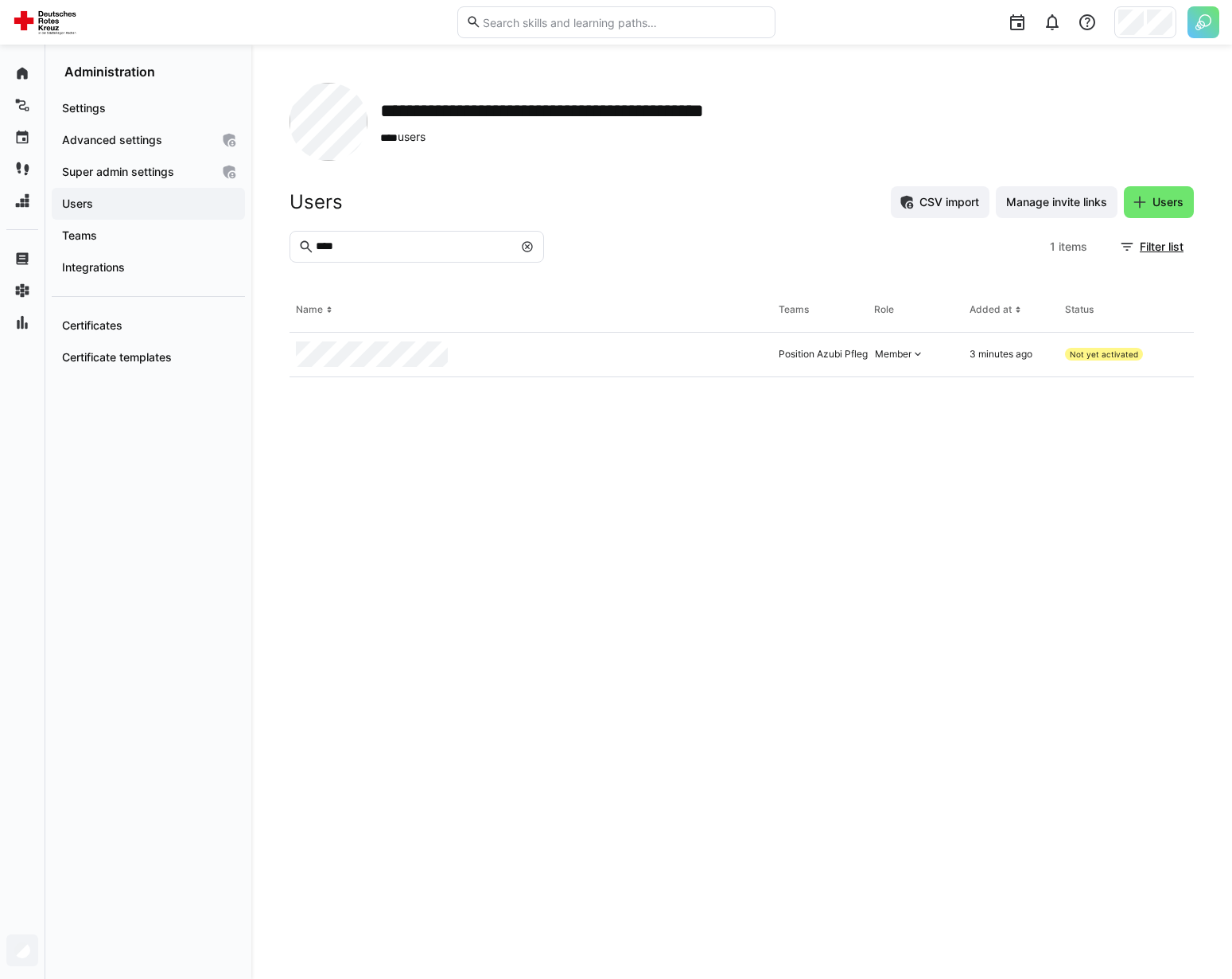
click at [1204, 21] on img at bounding box center [1203, 21] width 32 height 32
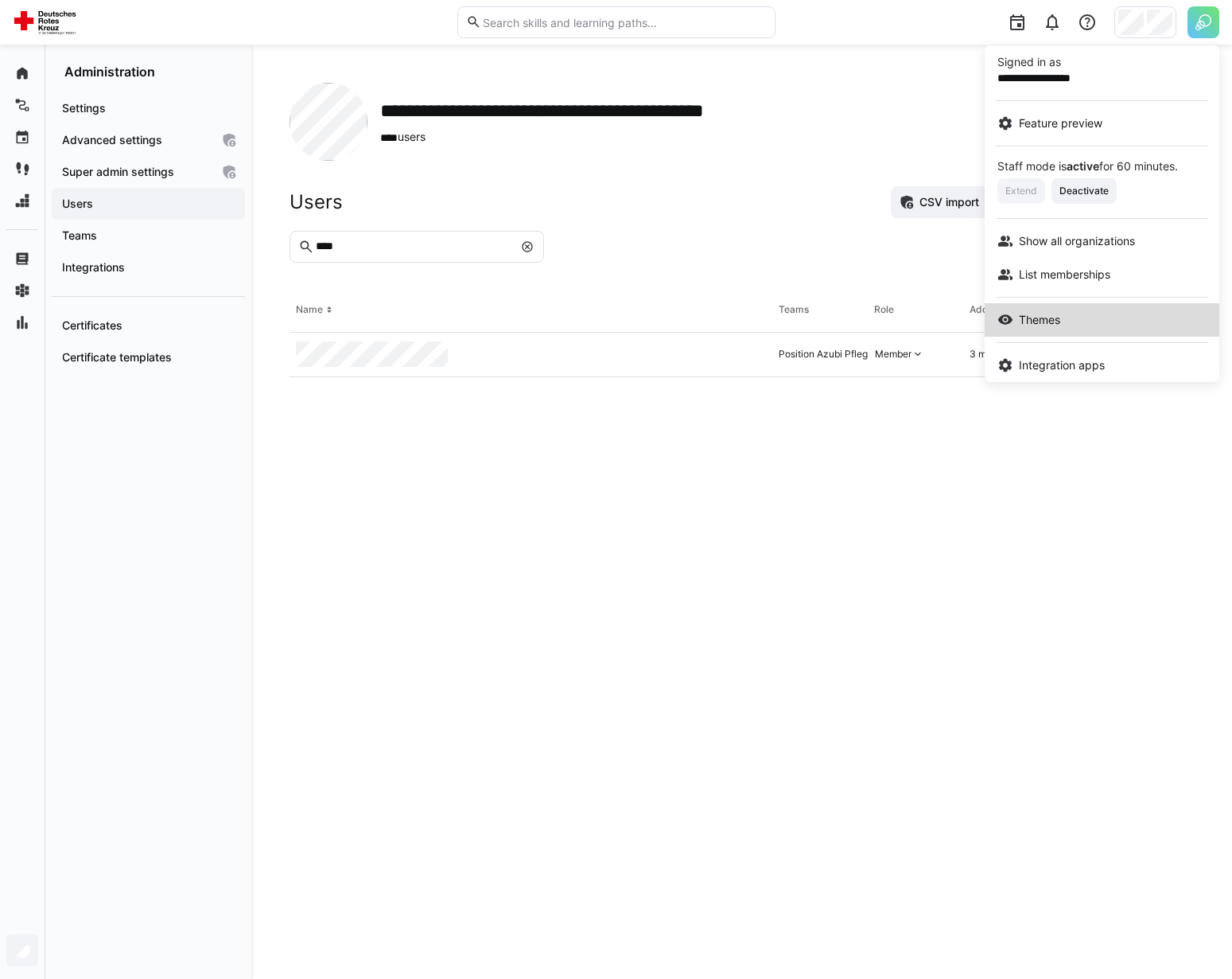
click at [1053, 319] on span "Themes" at bounding box center [1040, 319] width 41 height 16
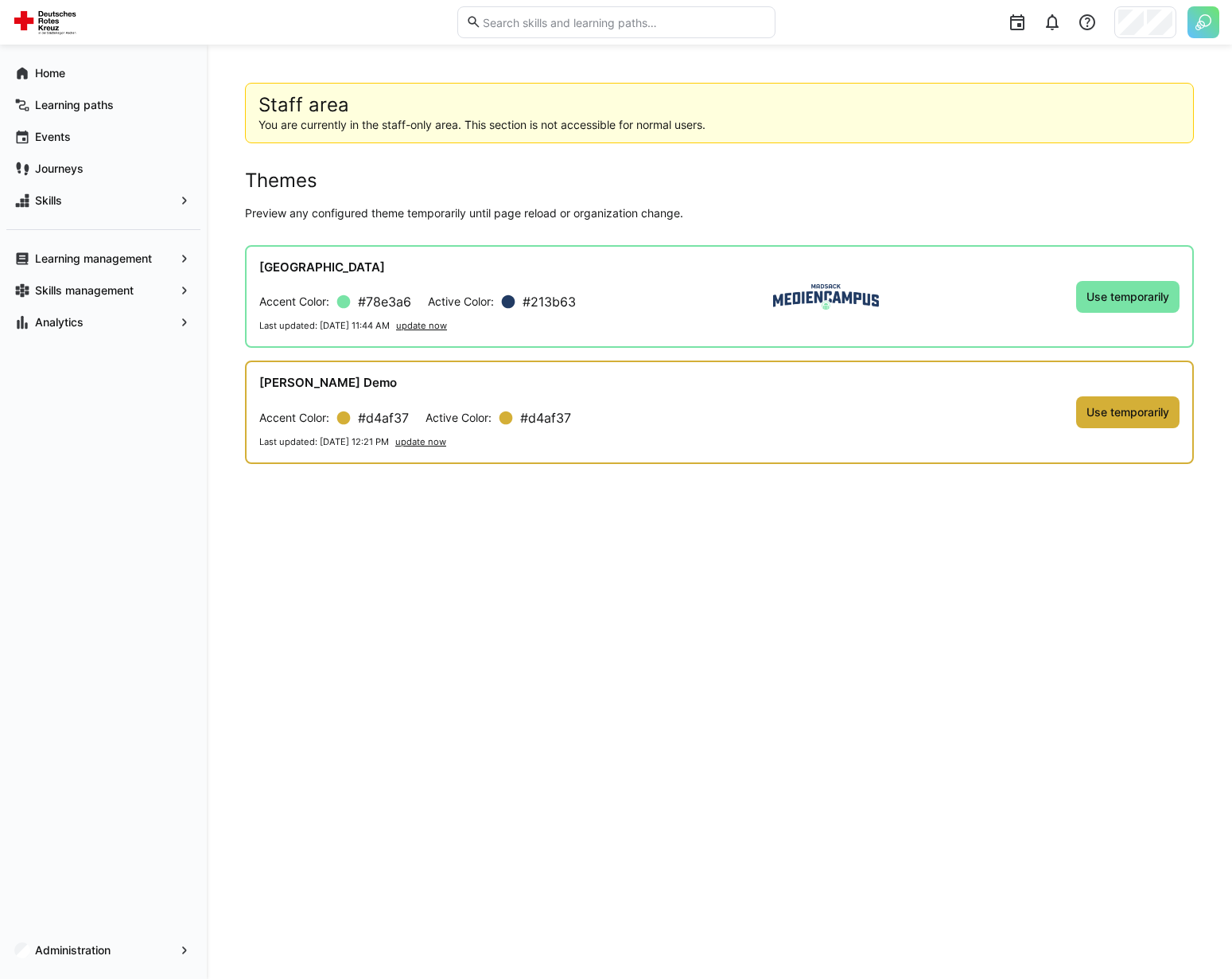
click at [738, 480] on app-staff-area "Staff area You are currently in the staff-only area. This section is not access…" at bounding box center [719, 511] width 949 height 858
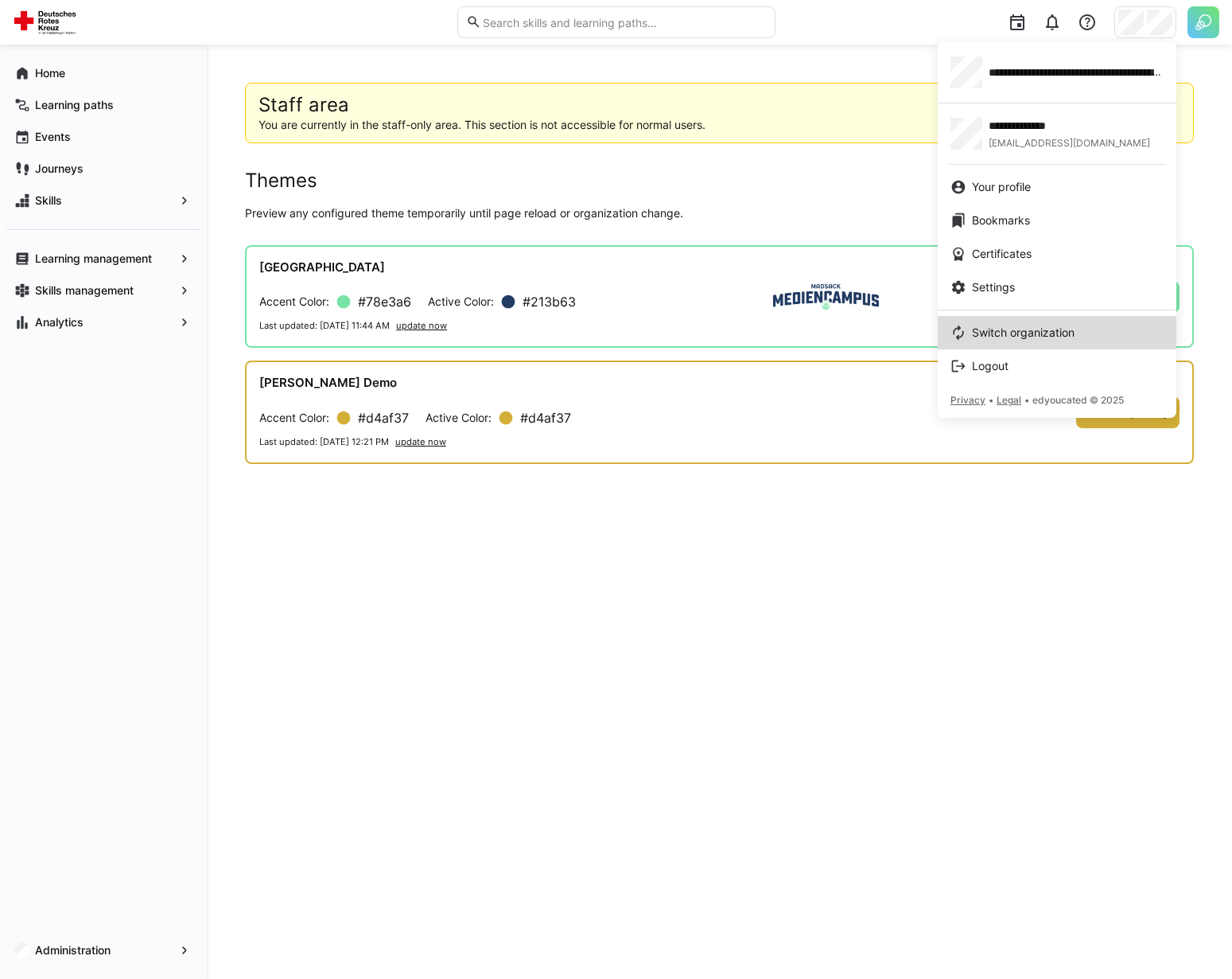
click at [1045, 319] on link "Switch organization" at bounding box center [1057, 332] width 239 height 33
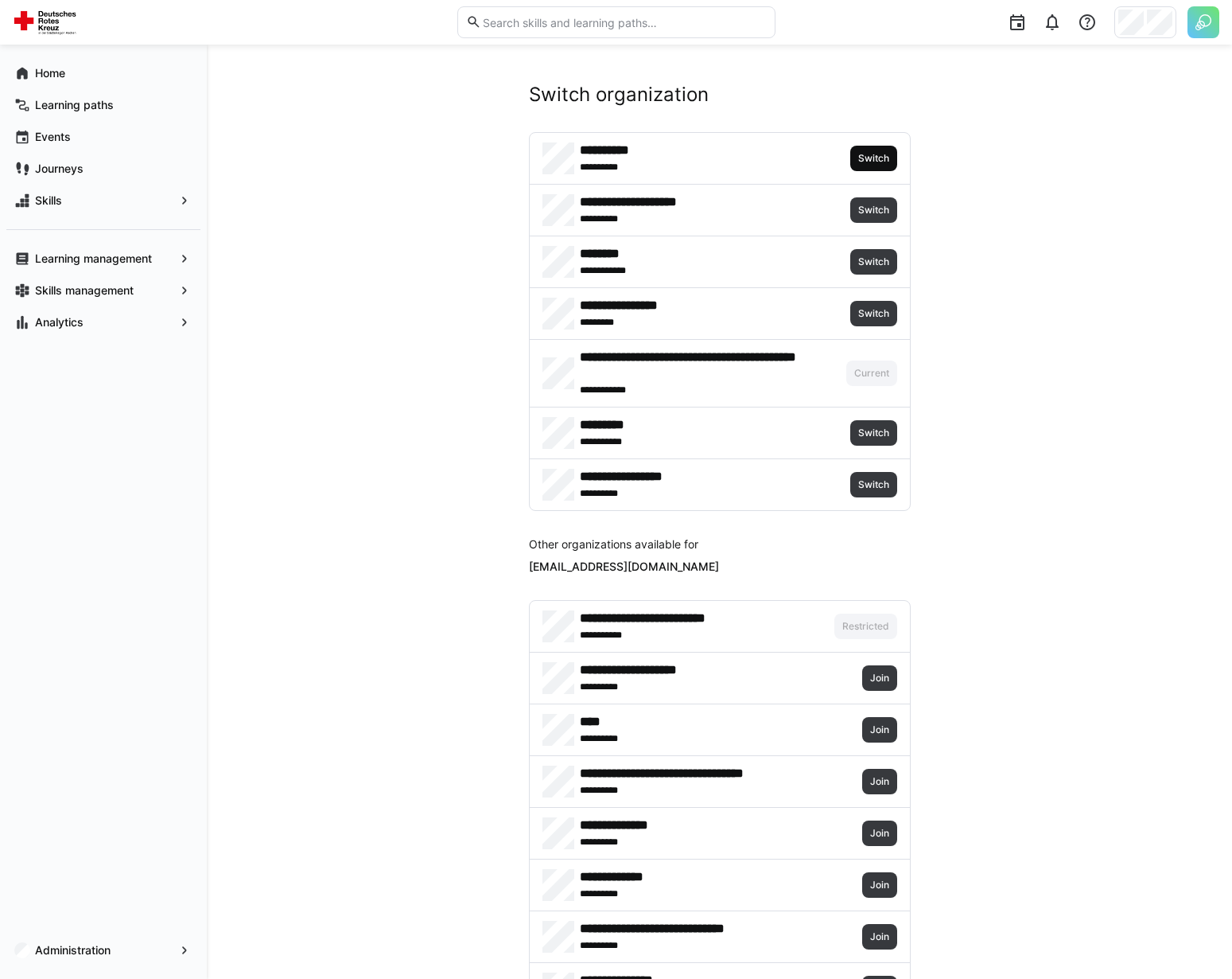
click at [865, 154] on span "Switch" at bounding box center [874, 158] width 34 height 13
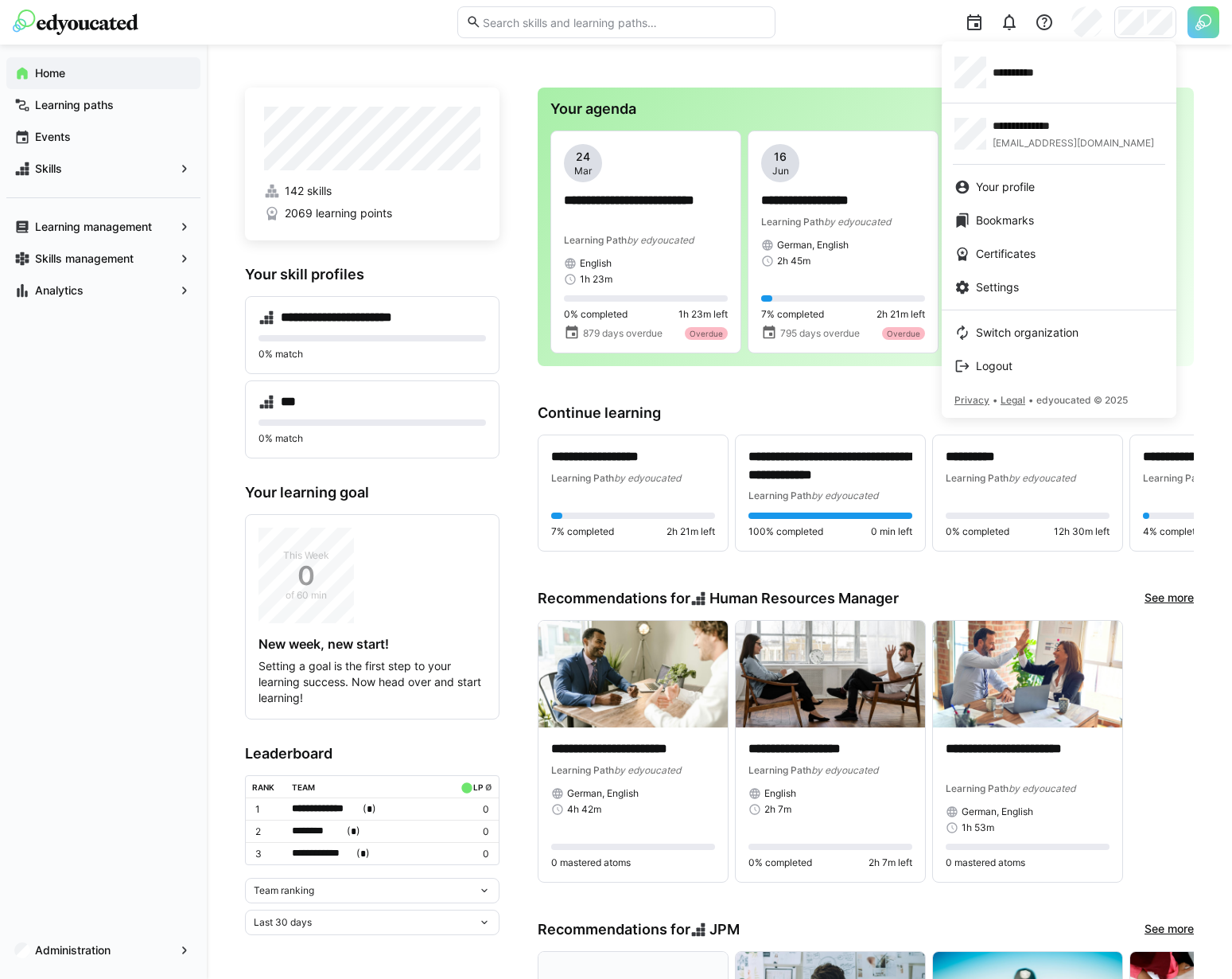
click at [72, 254] on div at bounding box center [616, 490] width 1232 height 979
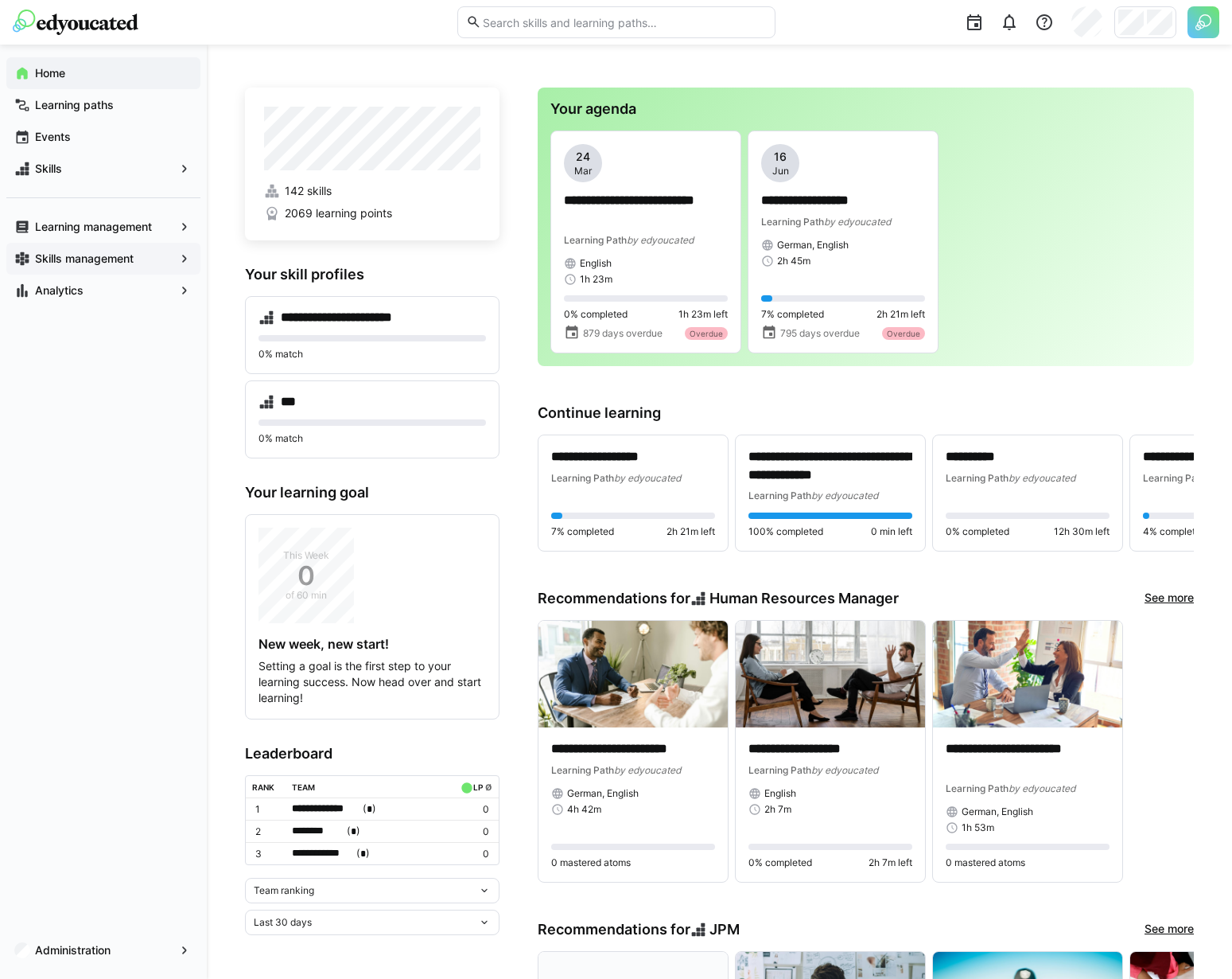
click at [0, 0] on app-navigation-label "Skills management" at bounding box center [0, 0] width 0 height 0
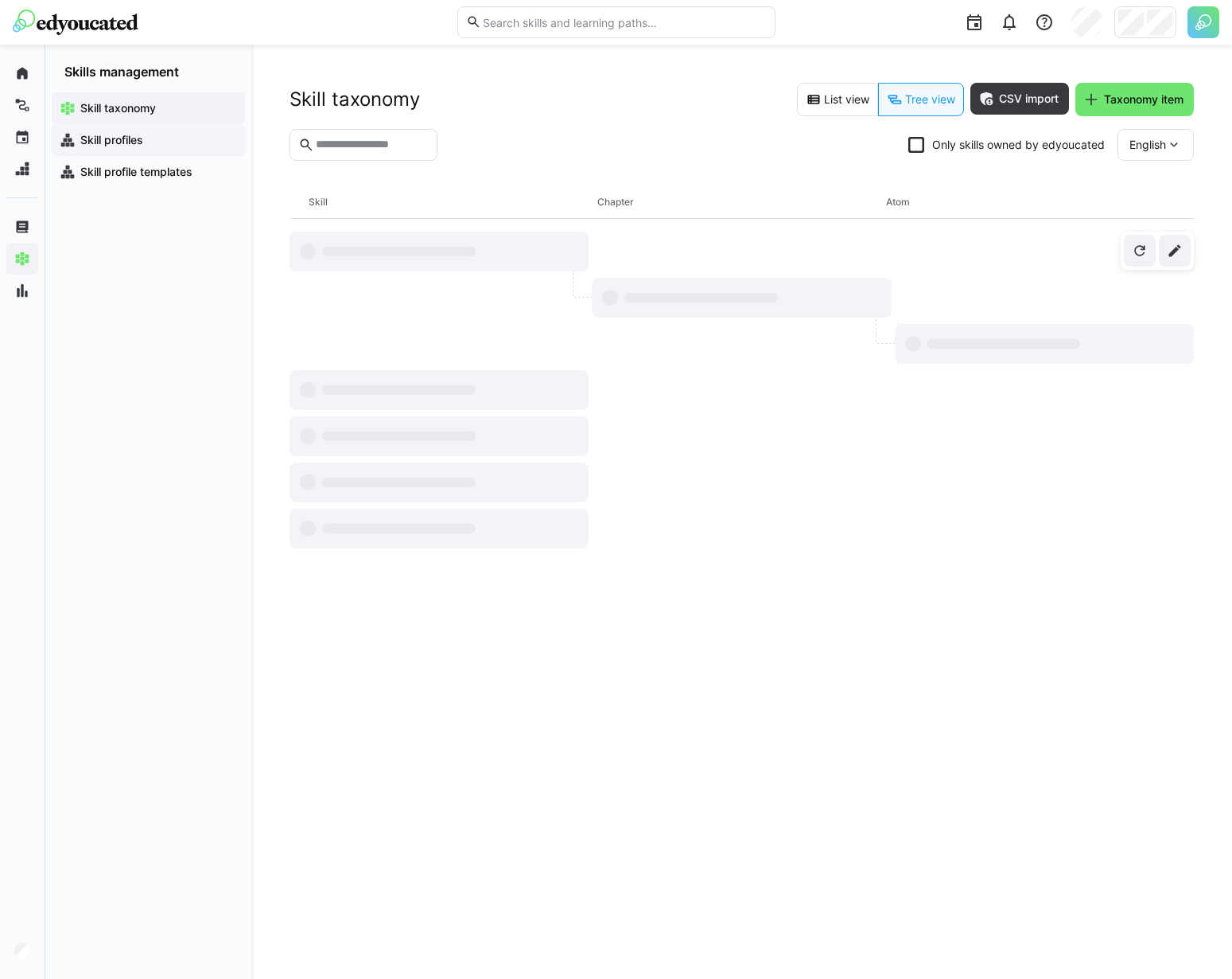
click at [180, 140] on span "Skill profiles" at bounding box center [157, 140] width 159 height 16
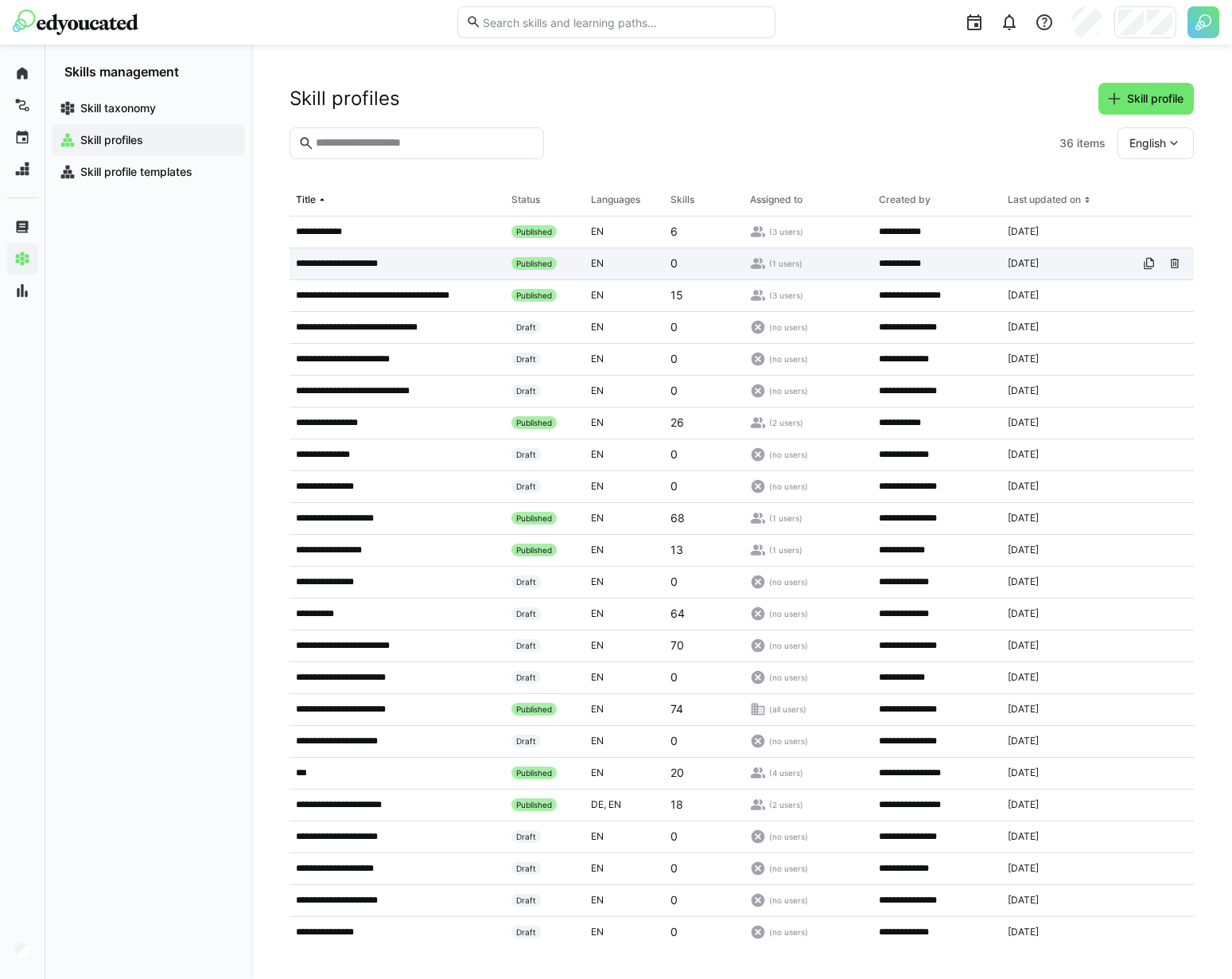
click at [416, 265] on app-table-first-column "**********" at bounding box center [398, 263] width 203 height 13
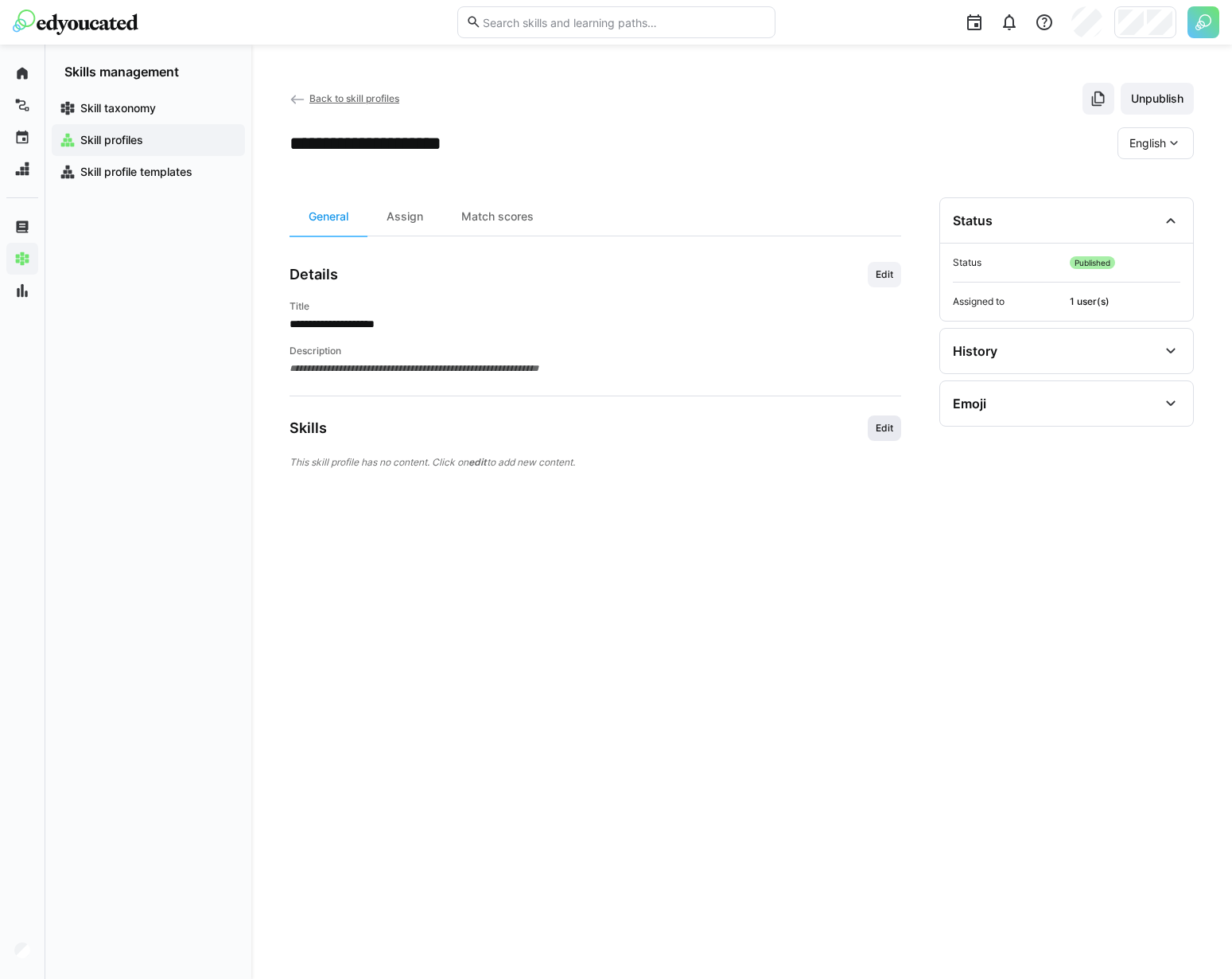
click at [883, 427] on span "Edit" at bounding box center [884, 428] width 21 height 13
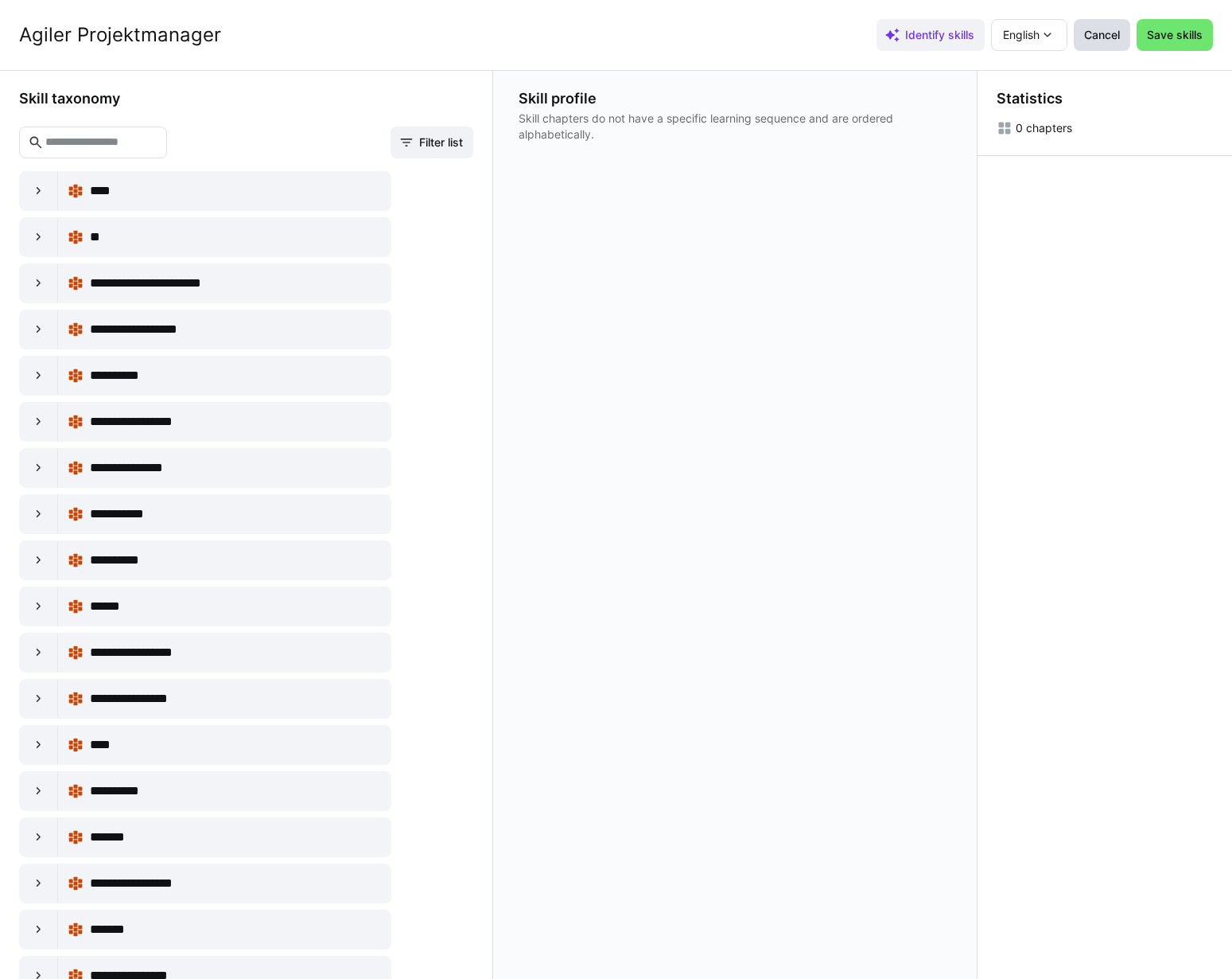
click at [1103, 38] on span "Cancel" at bounding box center [1102, 34] width 40 height 16
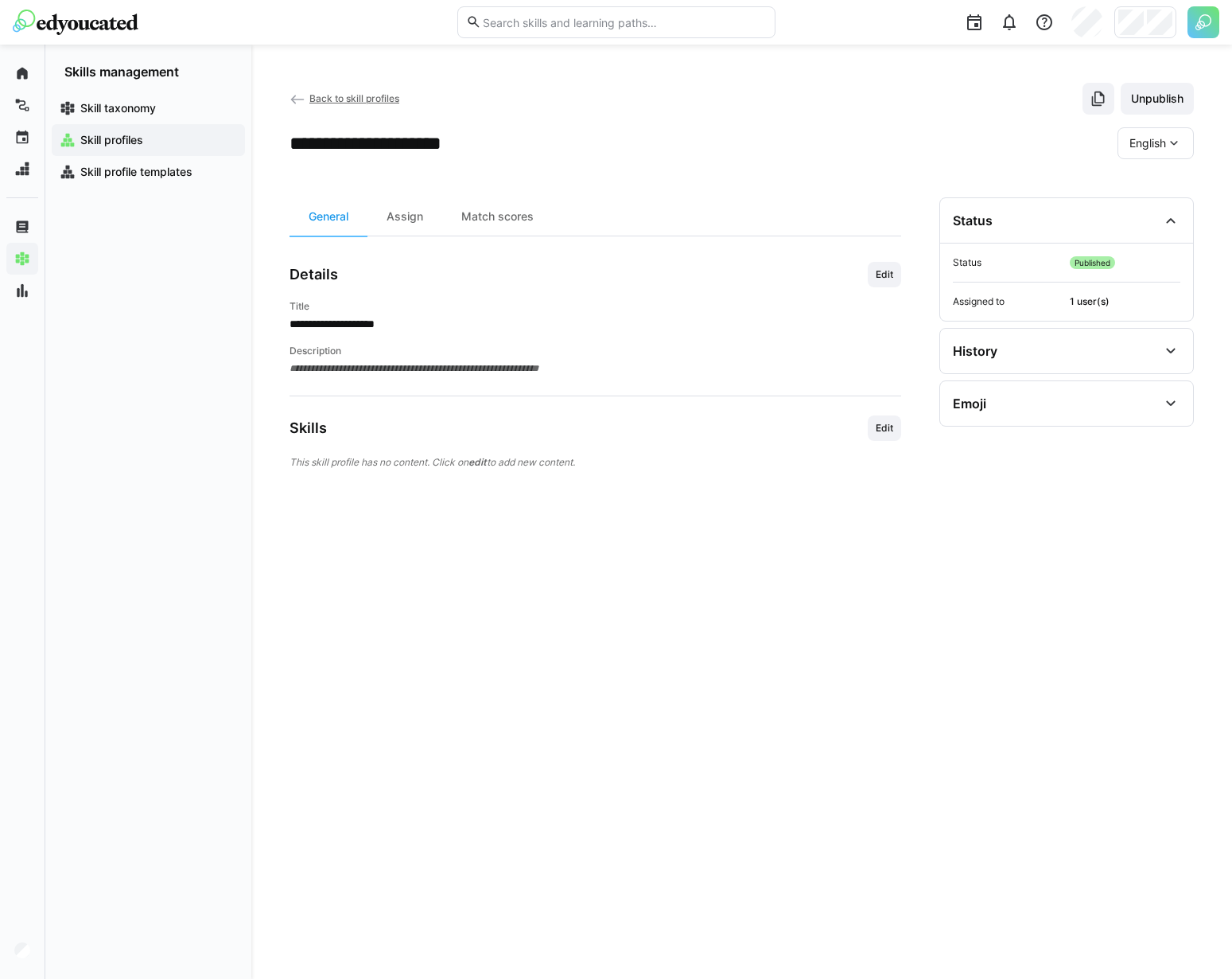
click at [0, 0] on app-navigation-label "Skill profiles" at bounding box center [0, 0] width 0 height 0
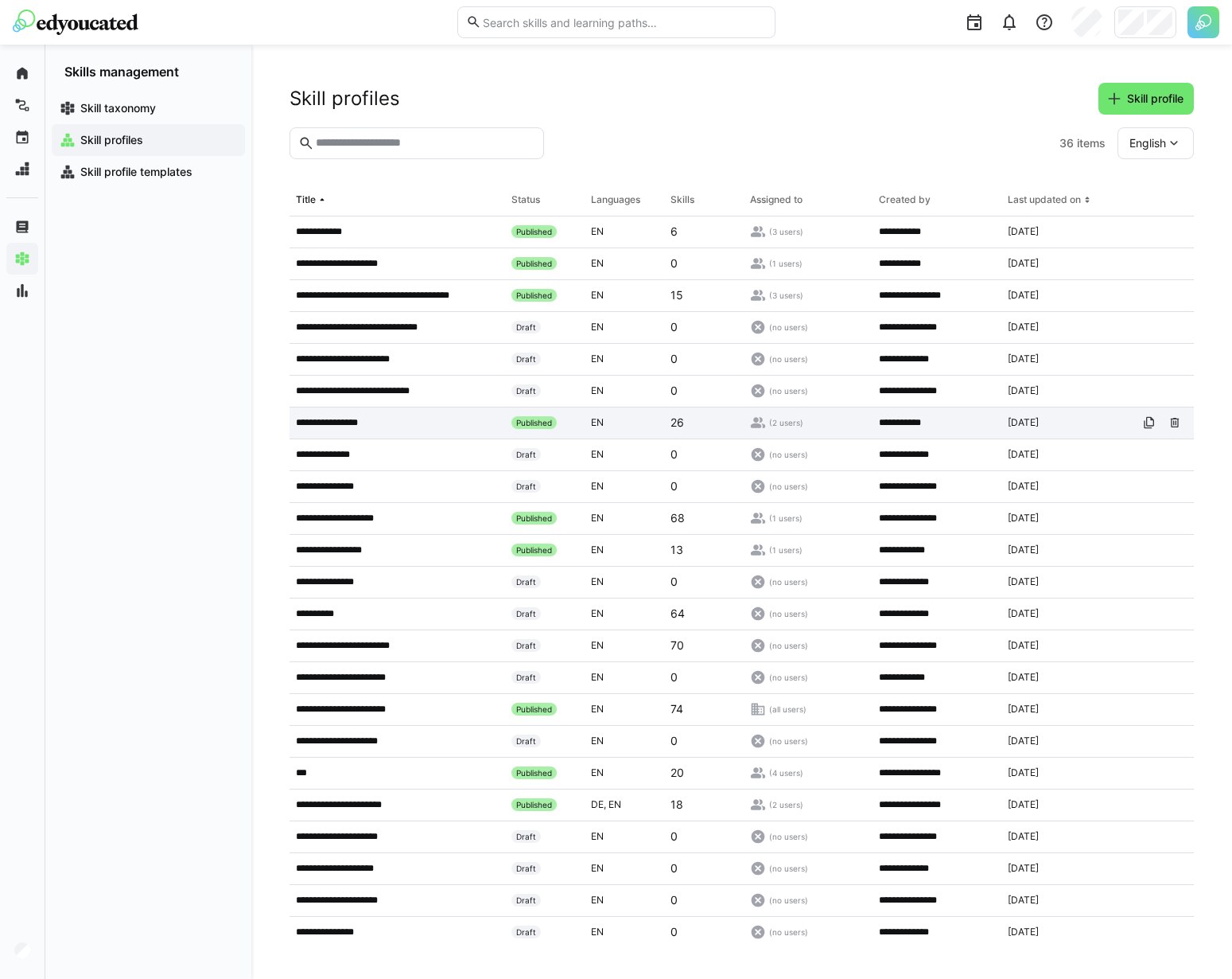
click at [696, 415] on div "26" at bounding box center [704, 423] width 80 height 32
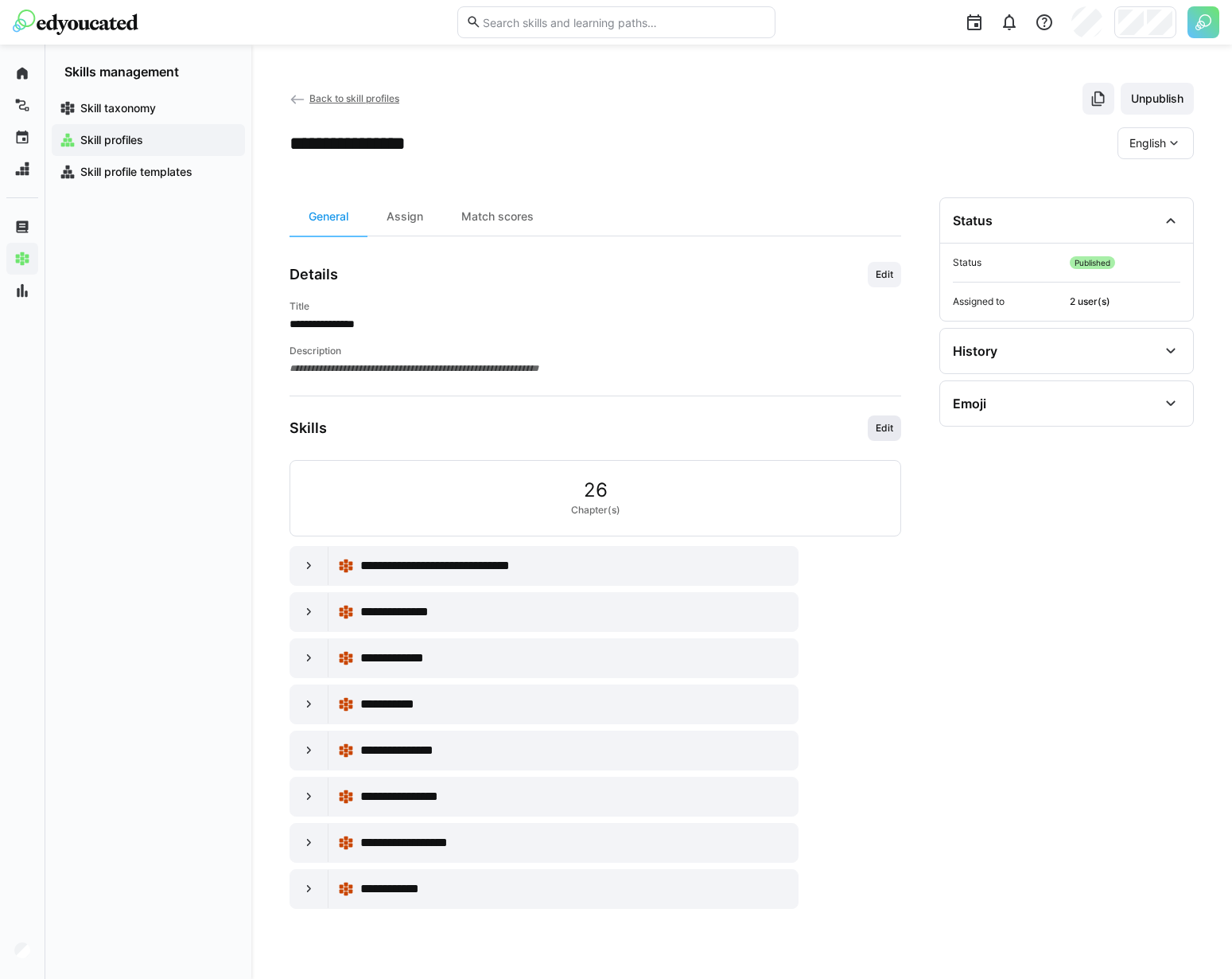
click at [892, 425] on span "Edit" at bounding box center [884, 428] width 21 height 13
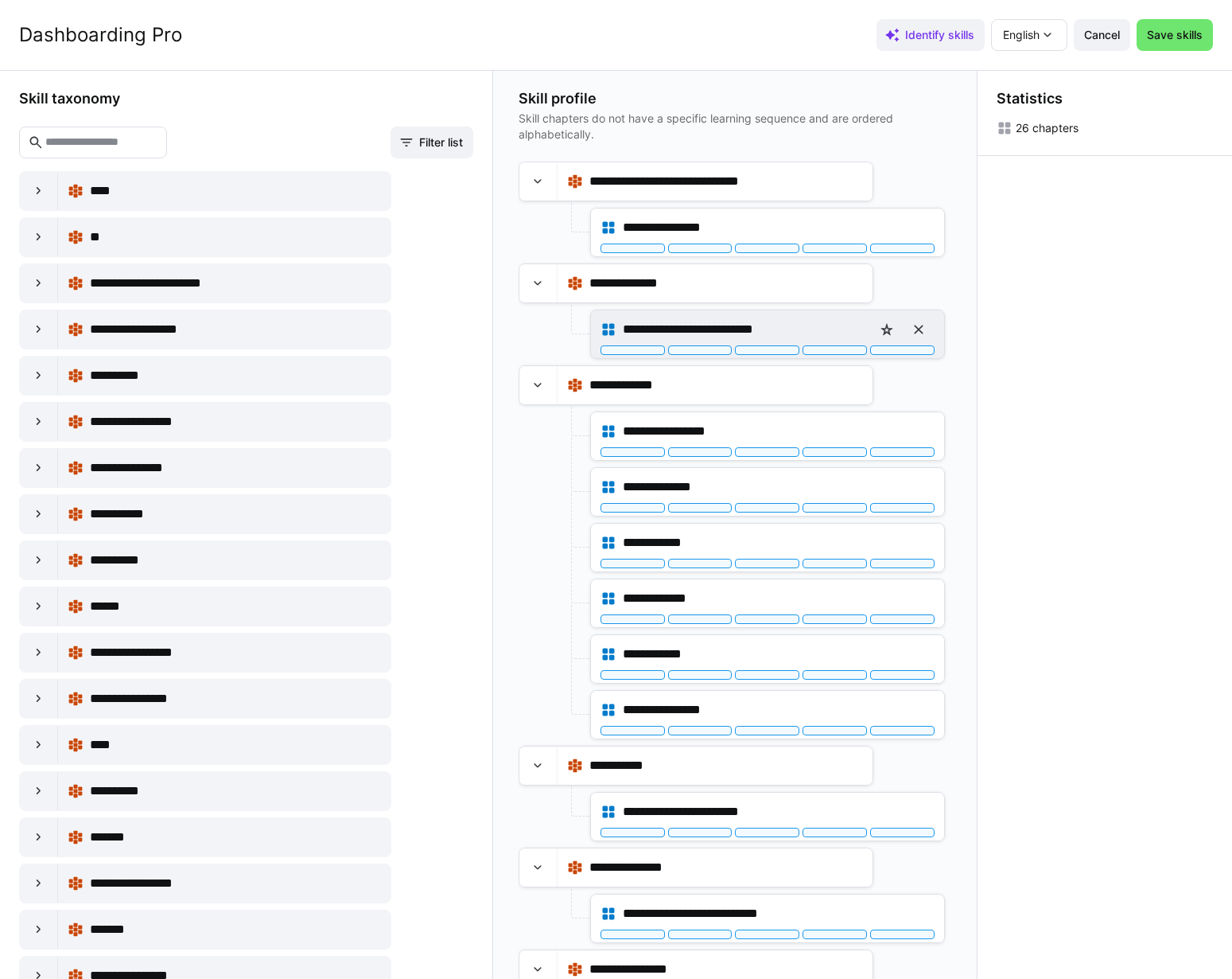
click at [681, 327] on span "**********" at bounding box center [711, 329] width 177 height 19
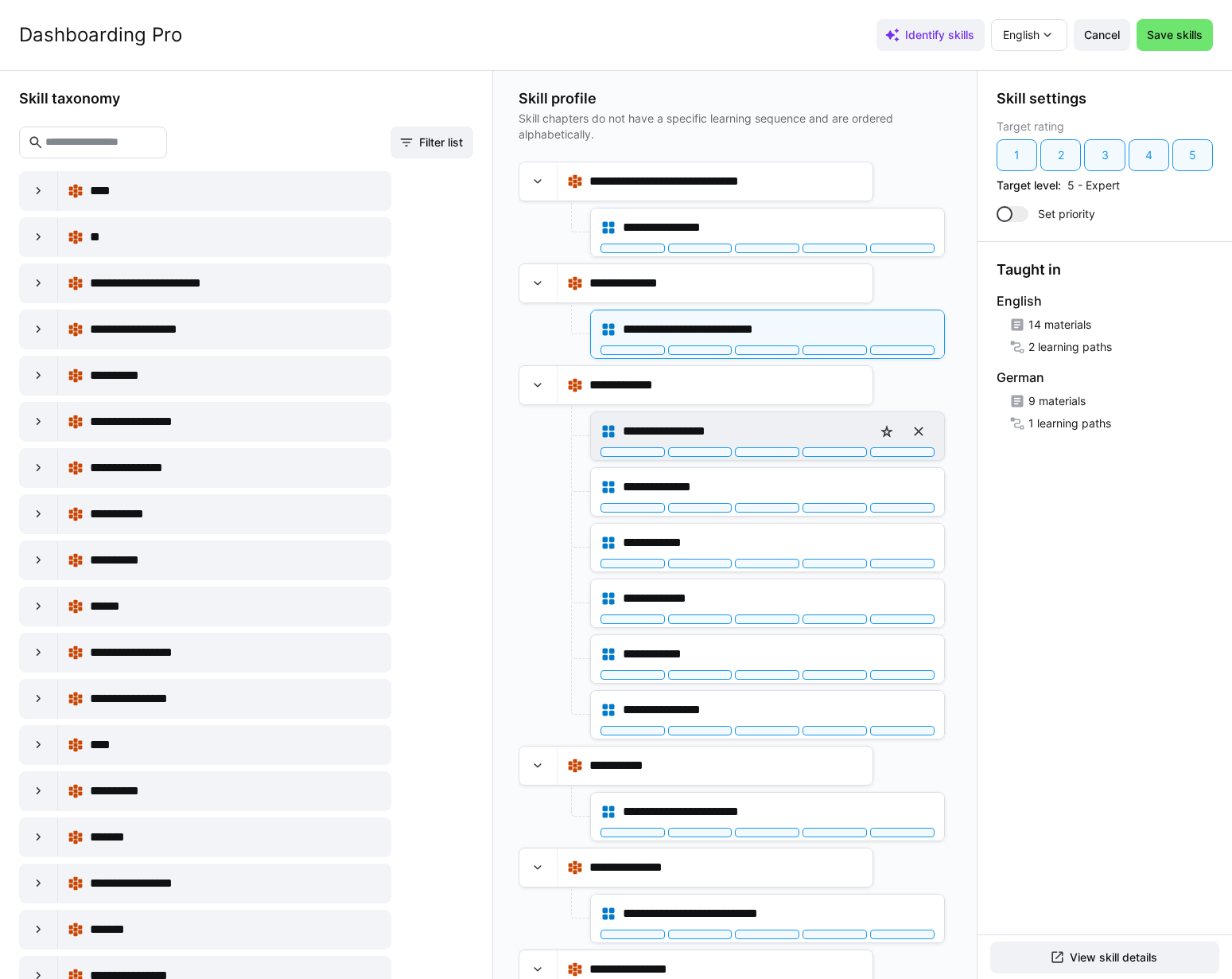
click at [721, 419] on div "**********" at bounding box center [767, 431] width 334 height 32
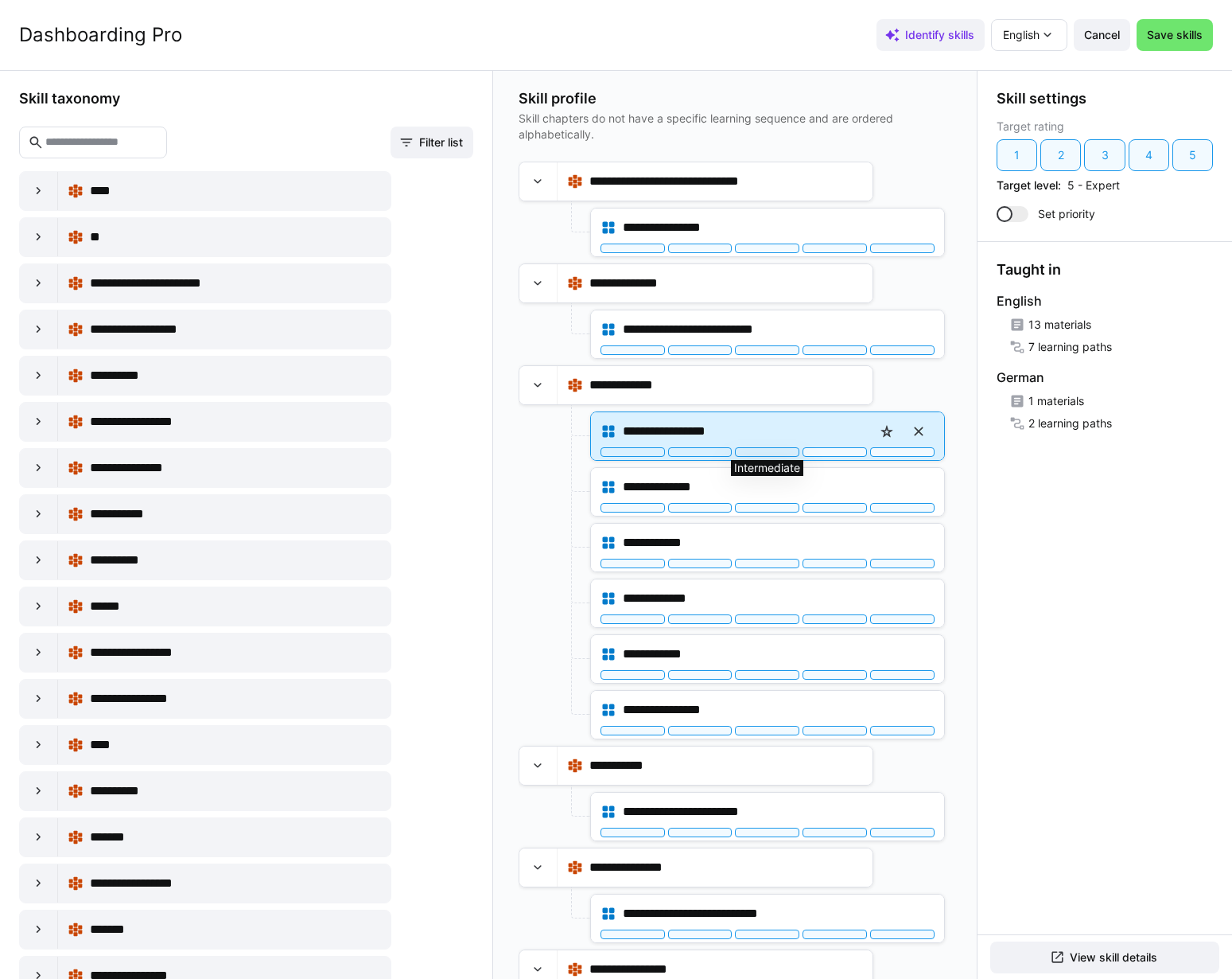
click at [792, 452] on div at bounding box center [767, 452] width 64 height 9
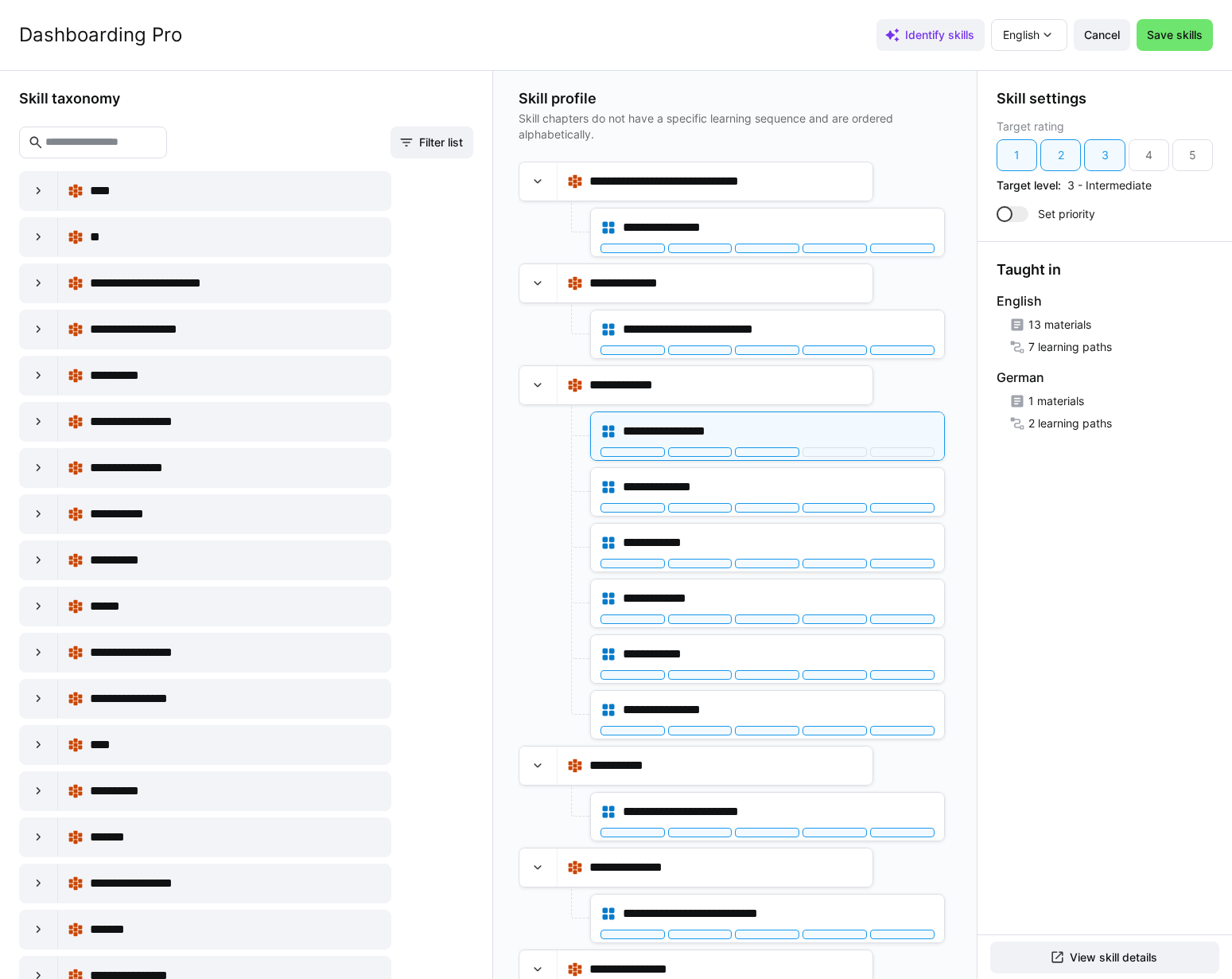
click at [815, 46] on header "Dashboarding Pro Identify skills English Cancel Save skills" at bounding box center [616, 35] width 1232 height 70
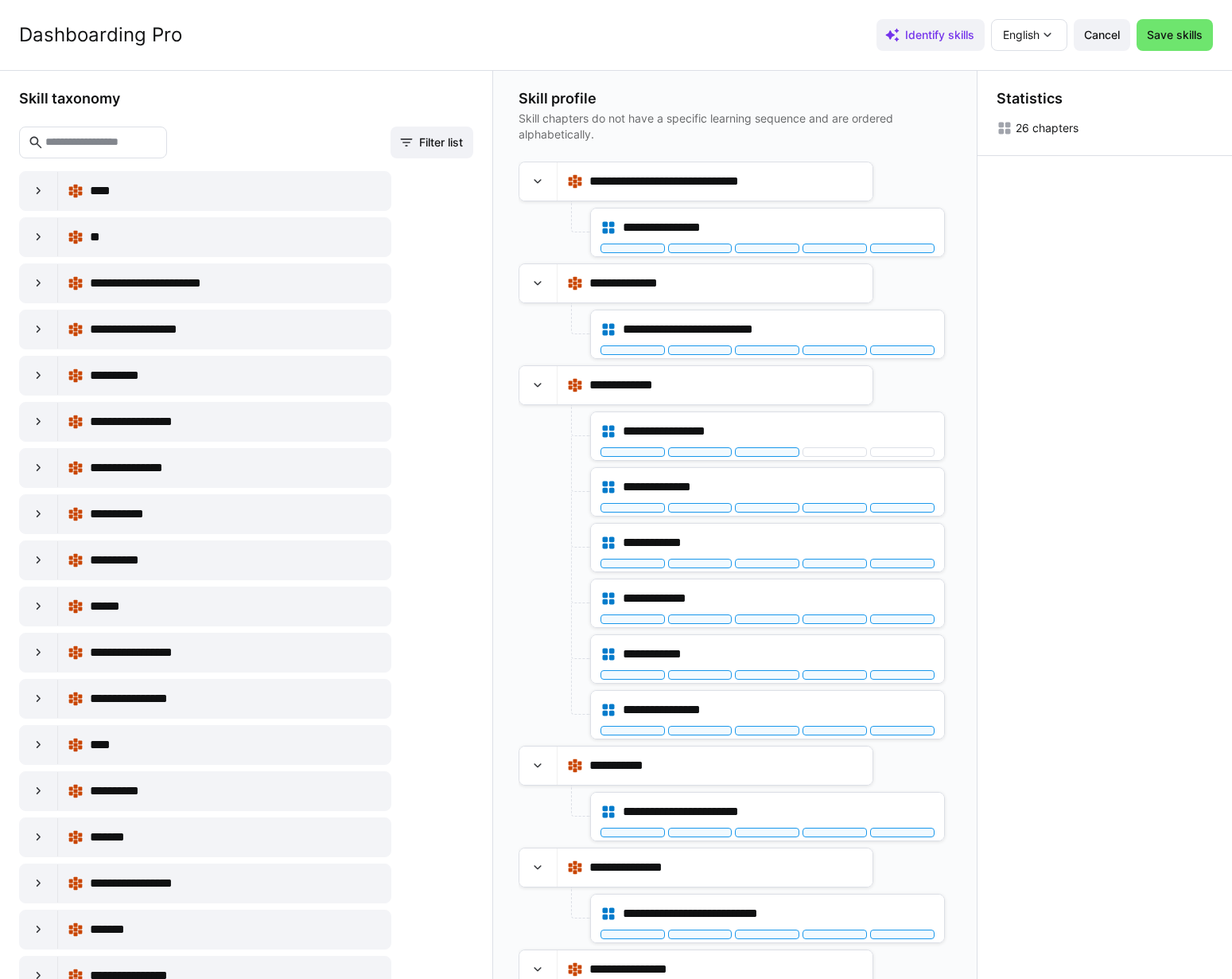
click at [856, 328] on div "**********" at bounding box center [743, 329] width 242 height 19
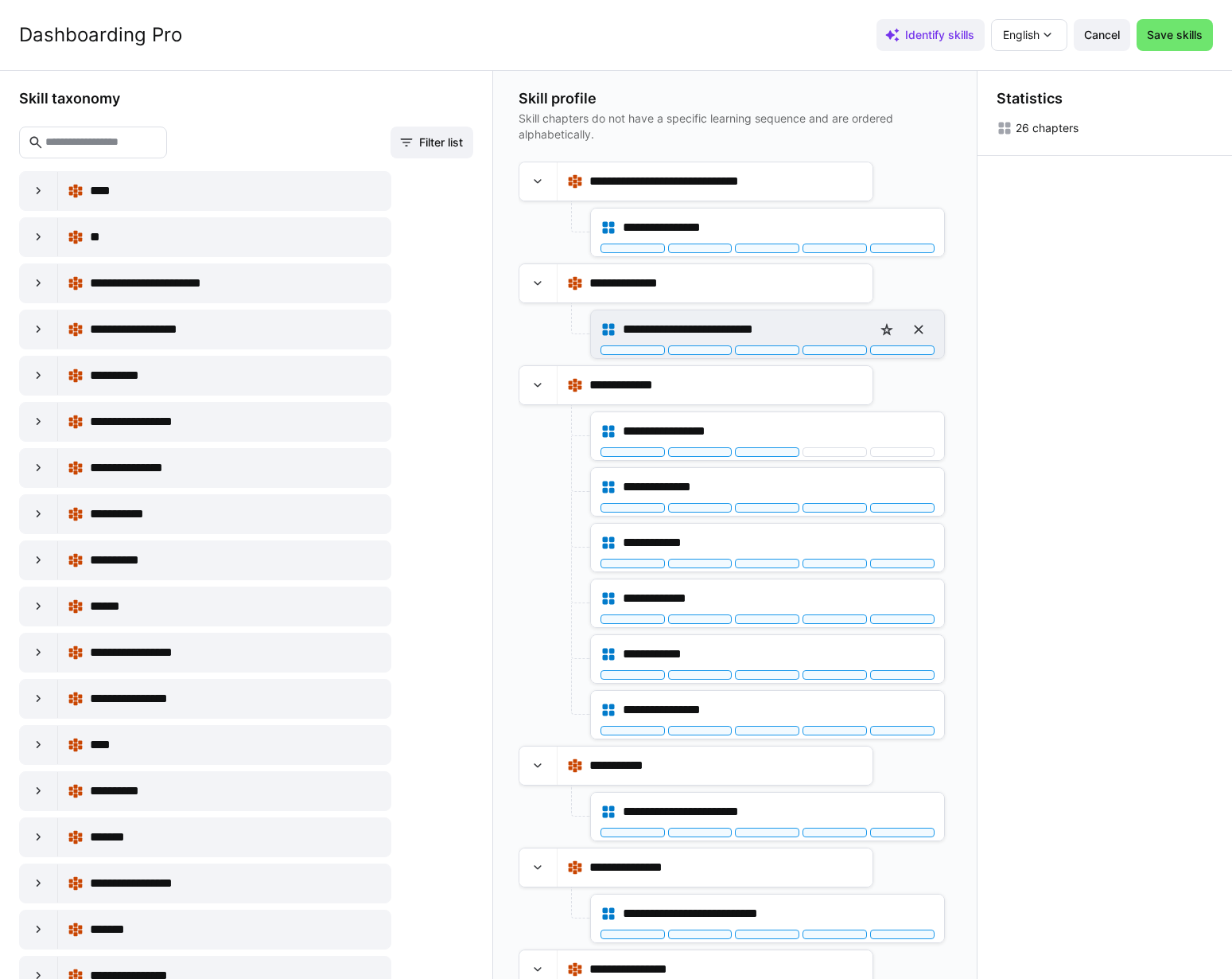
click at [804, 333] on div "**********" at bounding box center [743, 329] width 242 height 19
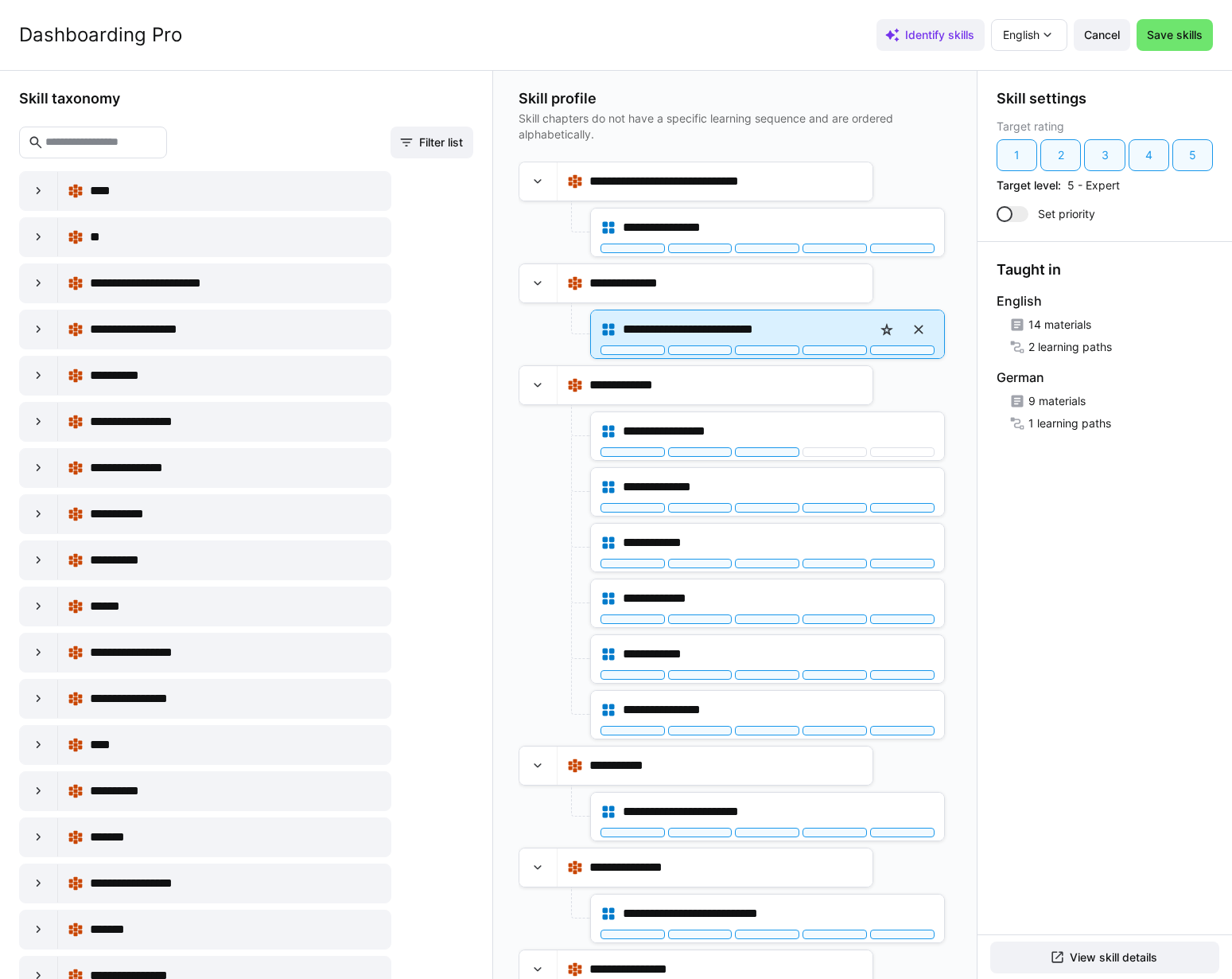
click at [796, 331] on span "**********" at bounding box center [711, 329] width 177 height 19
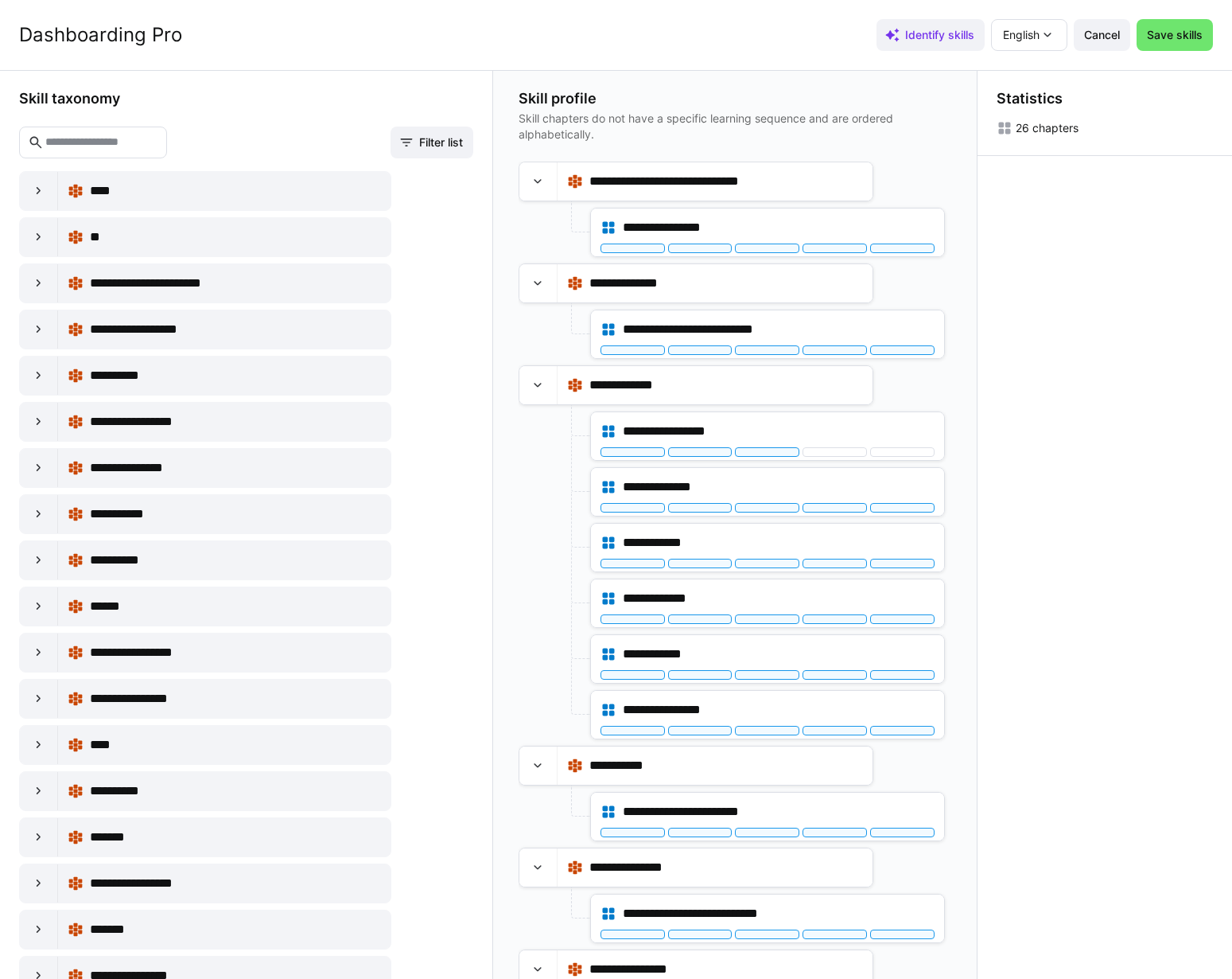
click at [1123, 715] on div "Statistics 26 chapters" at bounding box center [1105, 525] width 254 height 909
